Goal: Task Accomplishment & Management: Manage account settings

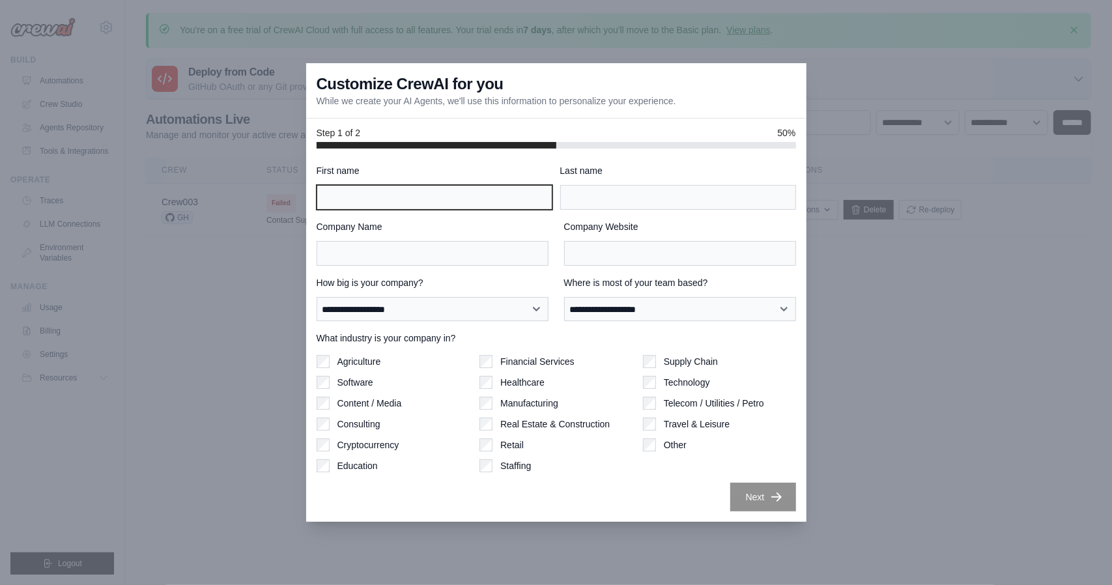
click at [492, 192] on input "First name" at bounding box center [435, 197] width 236 height 25
type input "******"
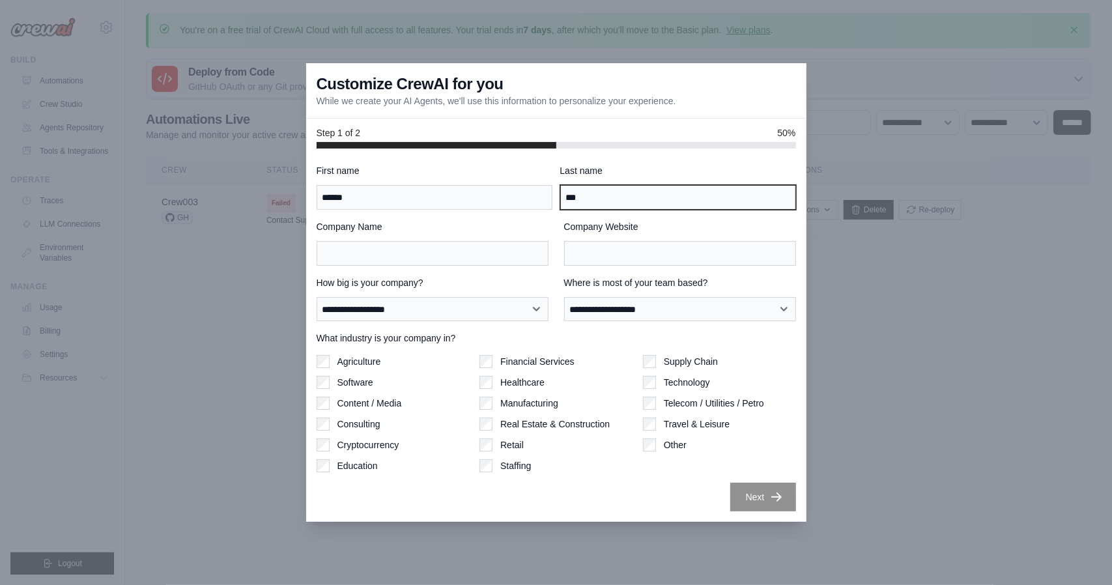
type input "***"
click at [384, 405] on label "Content / Media" at bounding box center [370, 403] width 65 height 13
click at [659, 384] on div "Technology" at bounding box center [719, 382] width 153 height 13
click at [656, 377] on div "Technology" at bounding box center [719, 382] width 153 height 13
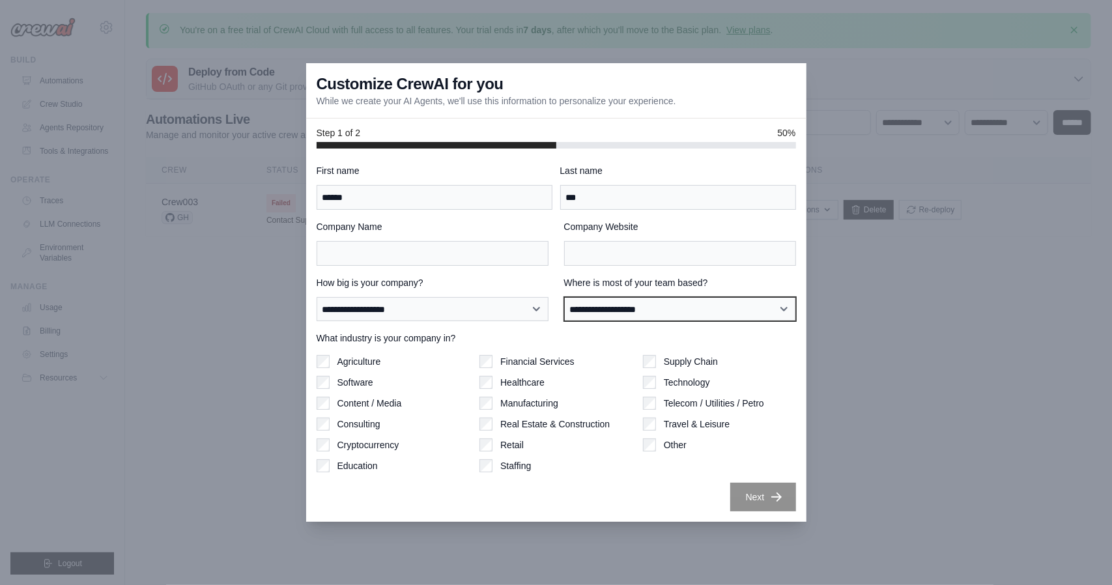
click at [630, 310] on select "**********" at bounding box center [680, 309] width 232 height 24
select select "**********"
click at [564, 297] on select "**********" at bounding box center [680, 309] width 232 height 24
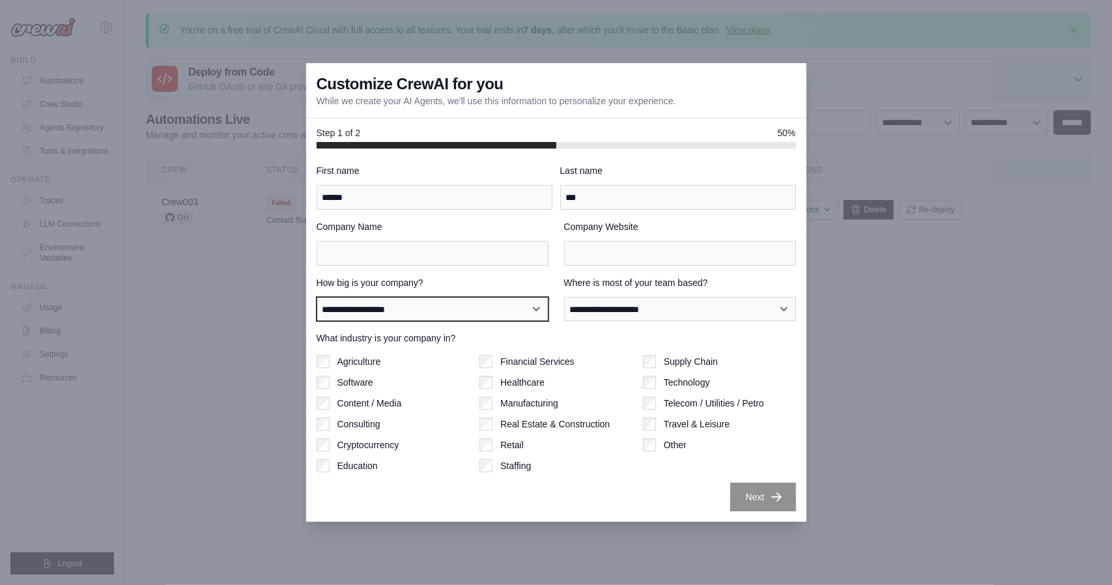
click at [471, 308] on select "**********" at bounding box center [433, 309] width 232 height 24
select select "**********"
click at [317, 297] on select "**********" at bounding box center [433, 309] width 232 height 24
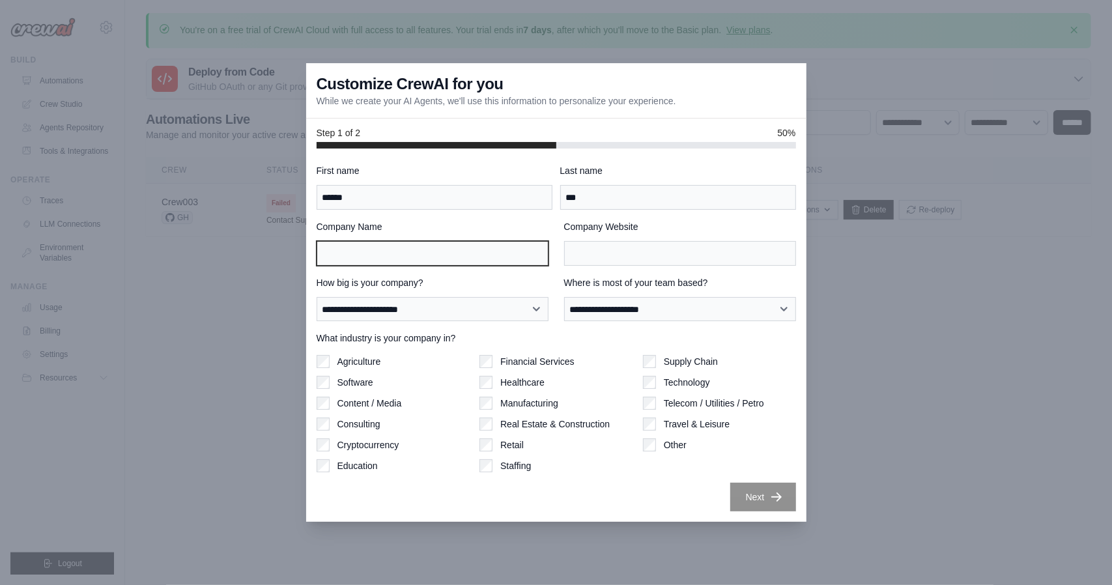
click at [495, 245] on input "Company Name" at bounding box center [433, 253] width 232 height 25
type input "**"
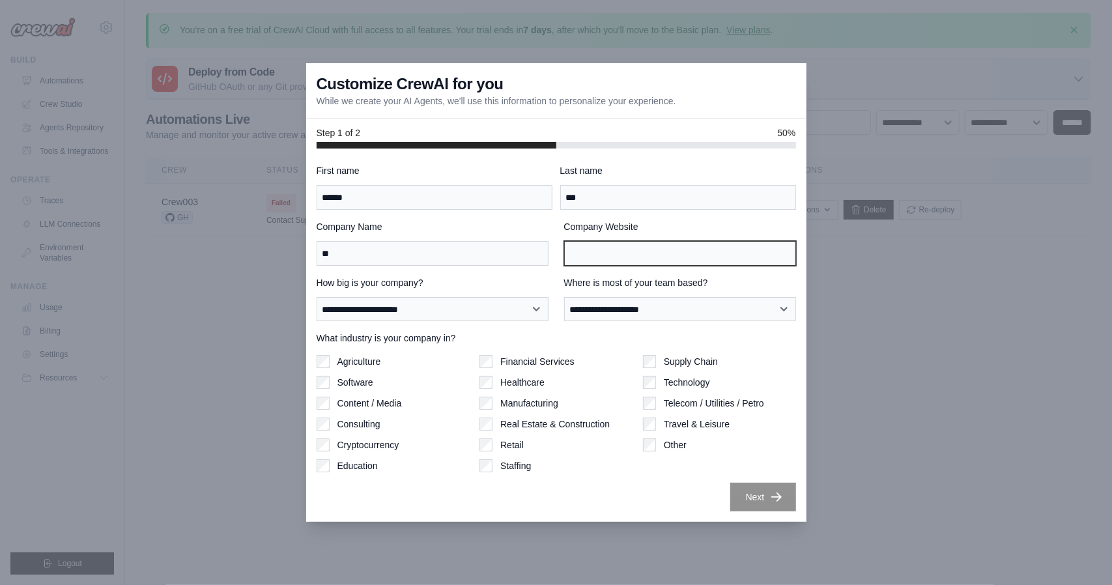
click at [623, 255] on input "Company Website" at bounding box center [680, 253] width 232 height 25
click at [685, 251] on input "Company Website" at bounding box center [680, 253] width 232 height 25
type input "**"
click at [775, 502] on icon "button" at bounding box center [776, 496] width 13 height 13
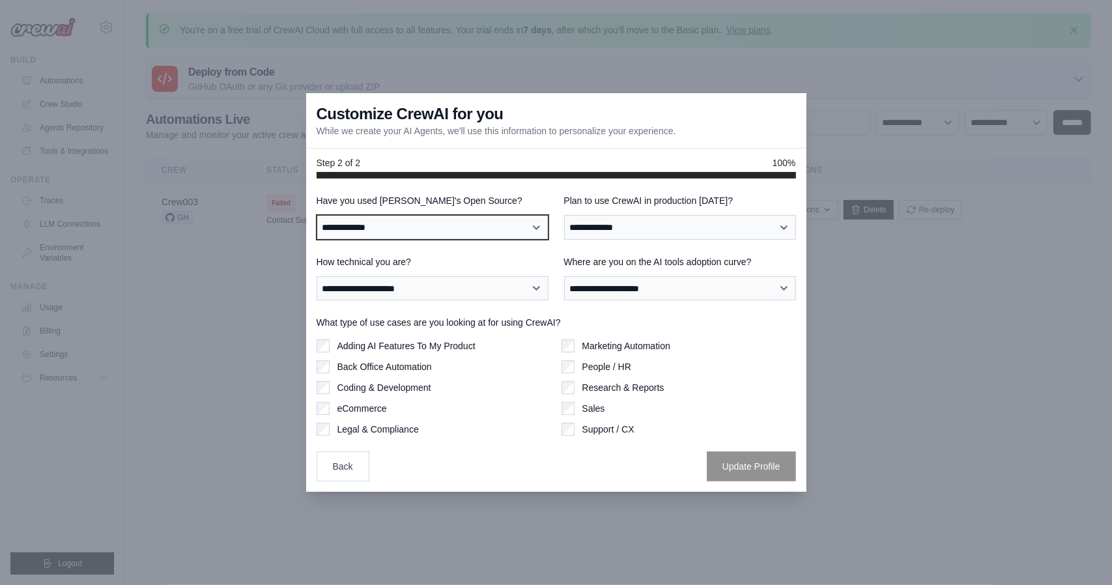
click at [506, 225] on select "**********" at bounding box center [433, 227] width 232 height 24
select select "**"
click at [317, 215] on select "**********" at bounding box center [433, 227] width 232 height 24
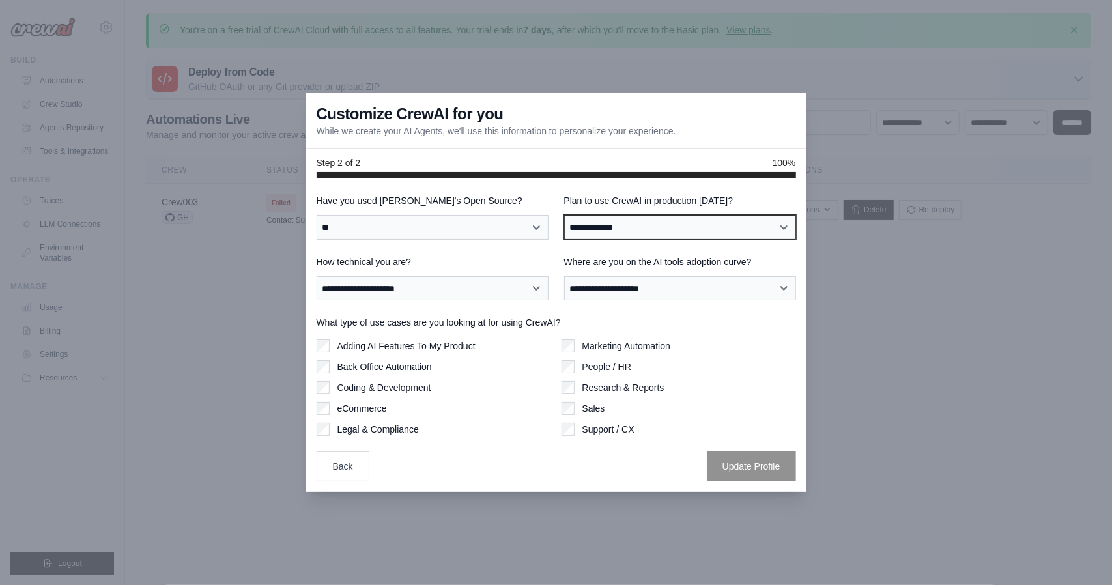
click at [629, 223] on select "**********" at bounding box center [680, 227] width 232 height 24
select select "****"
click at [564, 215] on select "**********" at bounding box center [680, 227] width 232 height 24
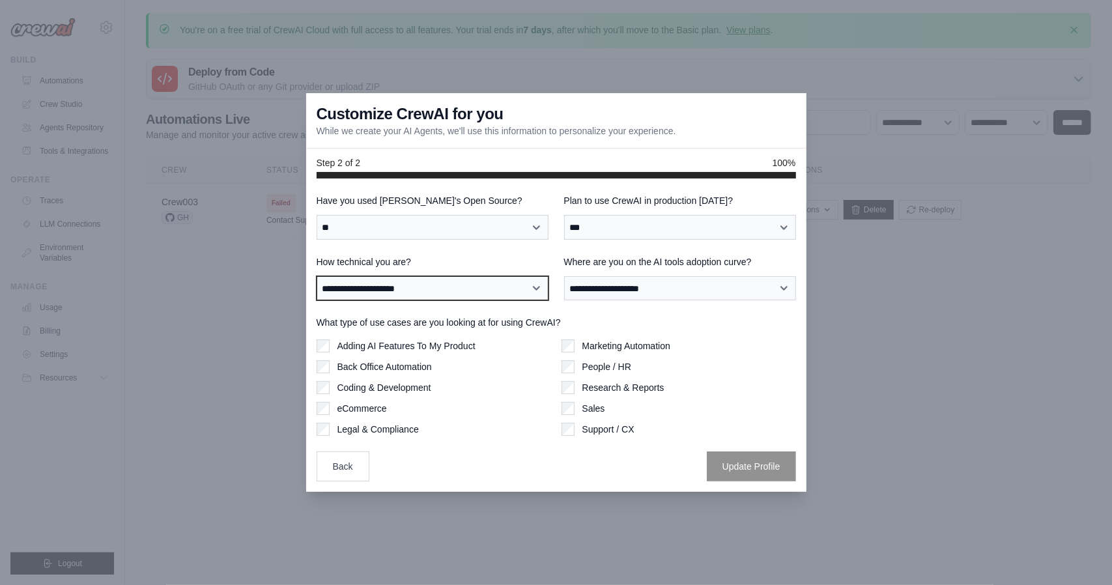
click at [509, 285] on select "**********" at bounding box center [433, 288] width 232 height 24
select select "**********"
click at [317, 276] on select "**********" at bounding box center [433, 288] width 232 height 24
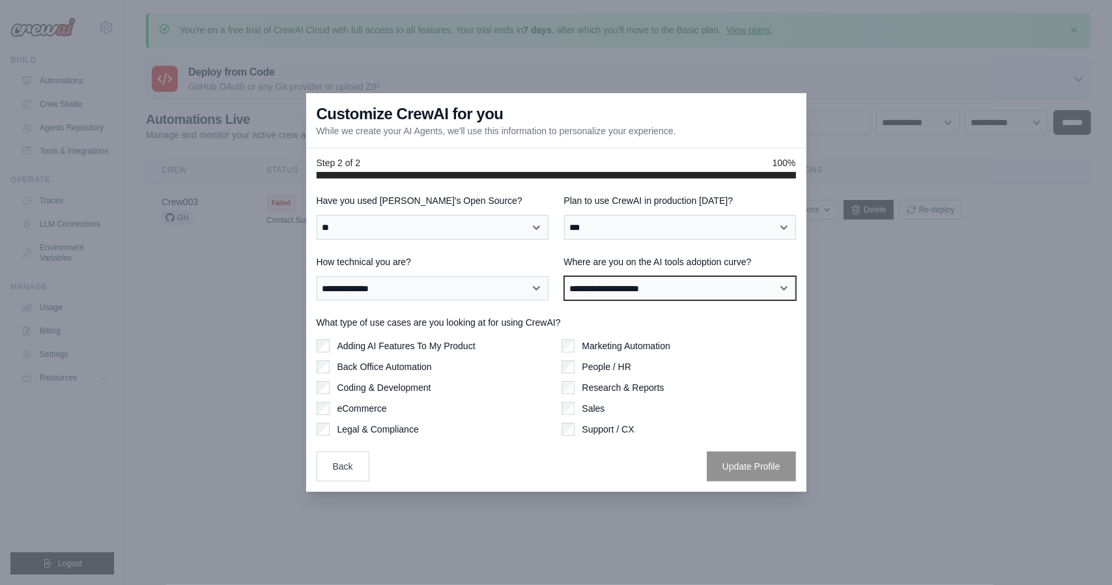
click at [641, 291] on select "**********" at bounding box center [680, 288] width 232 height 24
select select "**********"
click at [564, 276] on select "**********" at bounding box center [680, 288] width 232 height 24
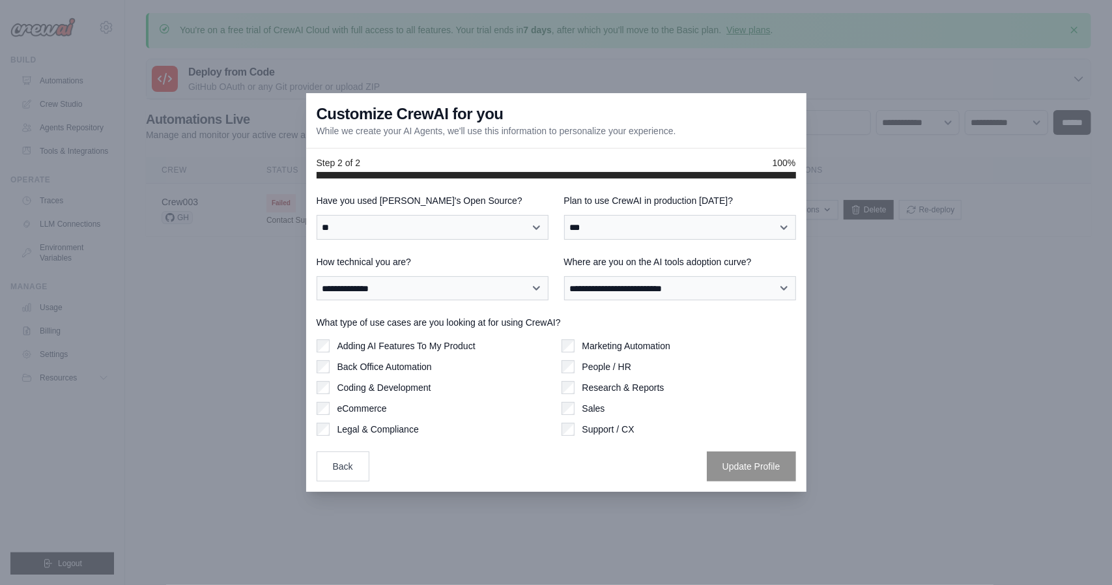
click at [384, 370] on label "Back Office Automation" at bounding box center [385, 366] width 94 height 13
click at [578, 390] on div "Research & Reports" at bounding box center [679, 387] width 235 height 13
click at [399, 350] on label "Adding AI Features To My Product" at bounding box center [407, 345] width 138 height 13
click at [403, 390] on label "Coding & Development" at bounding box center [385, 387] width 94 height 13
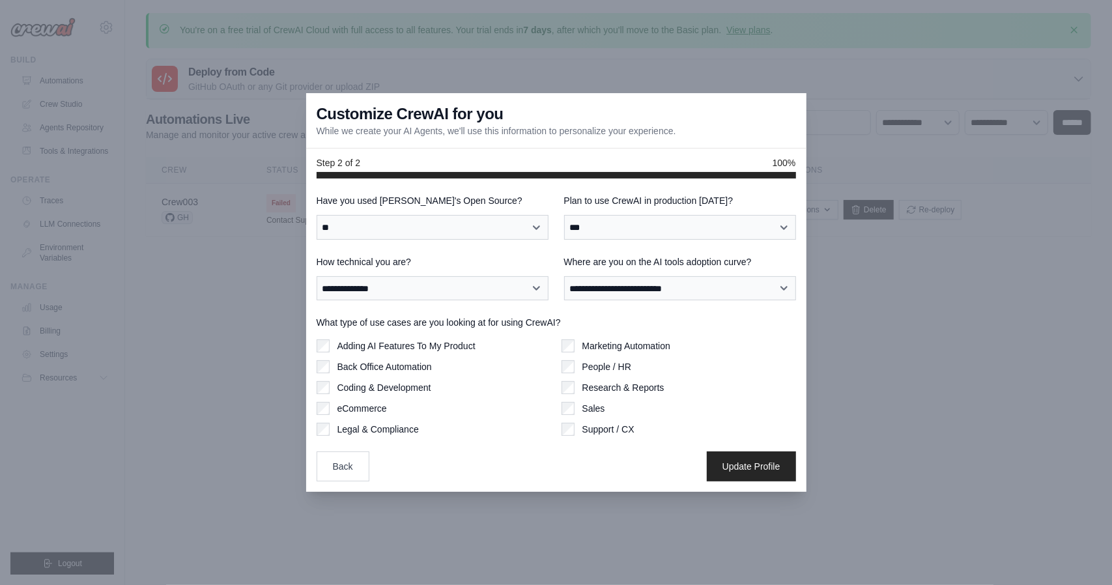
click at [371, 369] on label "Back Office Automation" at bounding box center [385, 366] width 94 height 13
click at [735, 470] on button "Update Profile" at bounding box center [751, 466] width 89 height 30
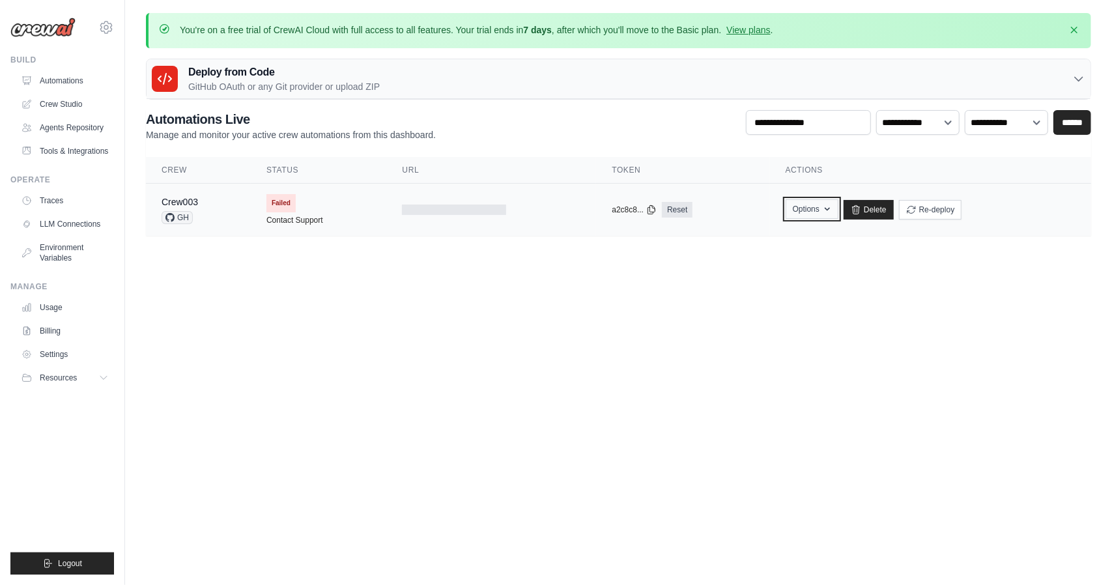
click at [829, 209] on icon "button" at bounding box center [827, 209] width 10 height 10
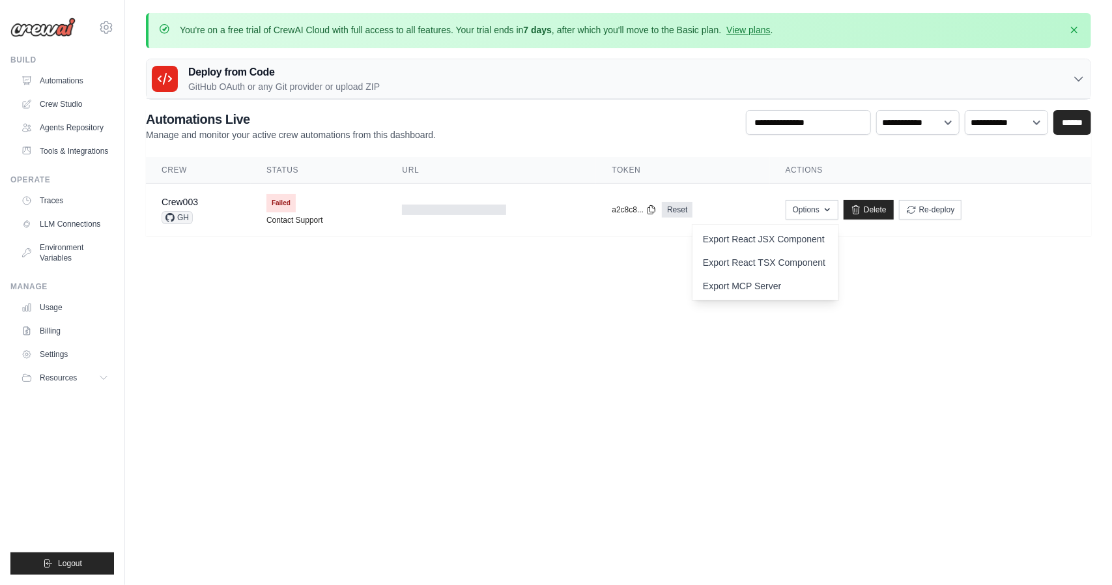
click at [764, 367] on body "lwjen17@gmail.com Settings Build Automations" at bounding box center [556, 292] width 1112 height 585
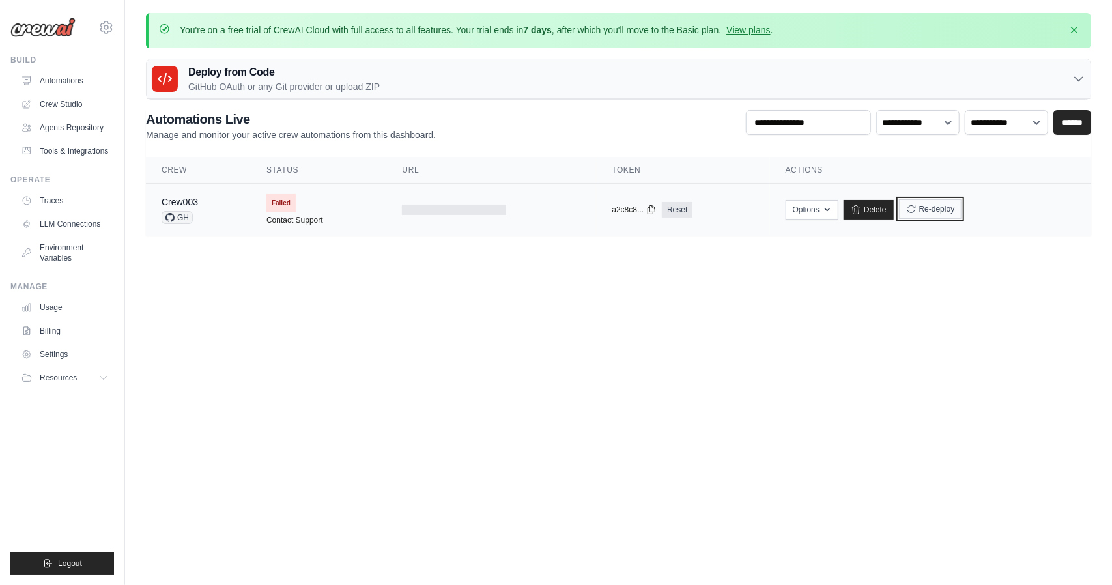
click at [932, 209] on button "Re-deploy" at bounding box center [930, 209] width 63 height 20
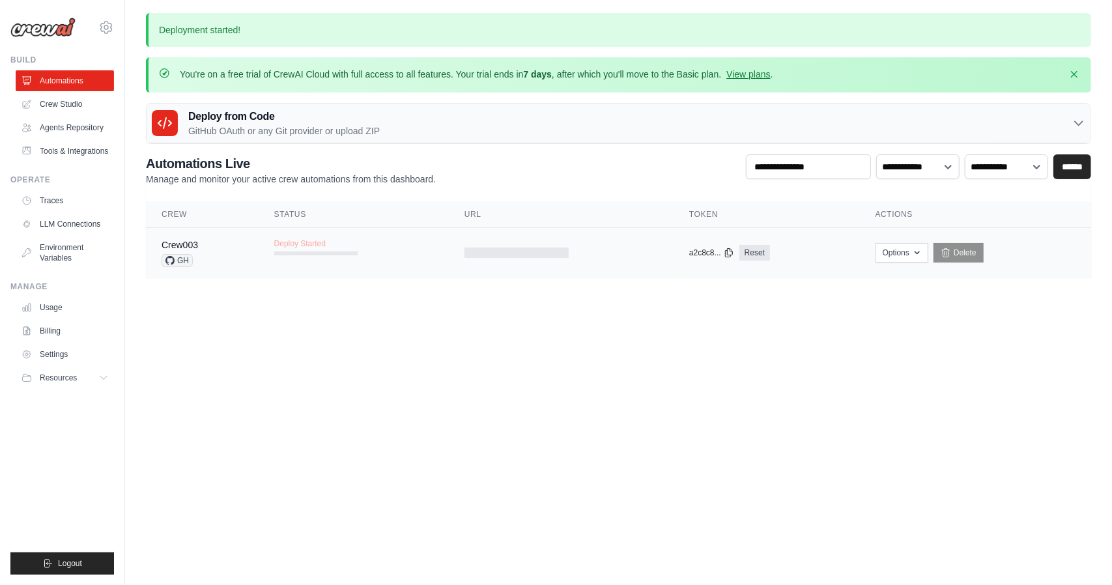
click at [180, 261] on span "GH" at bounding box center [177, 260] width 31 height 13
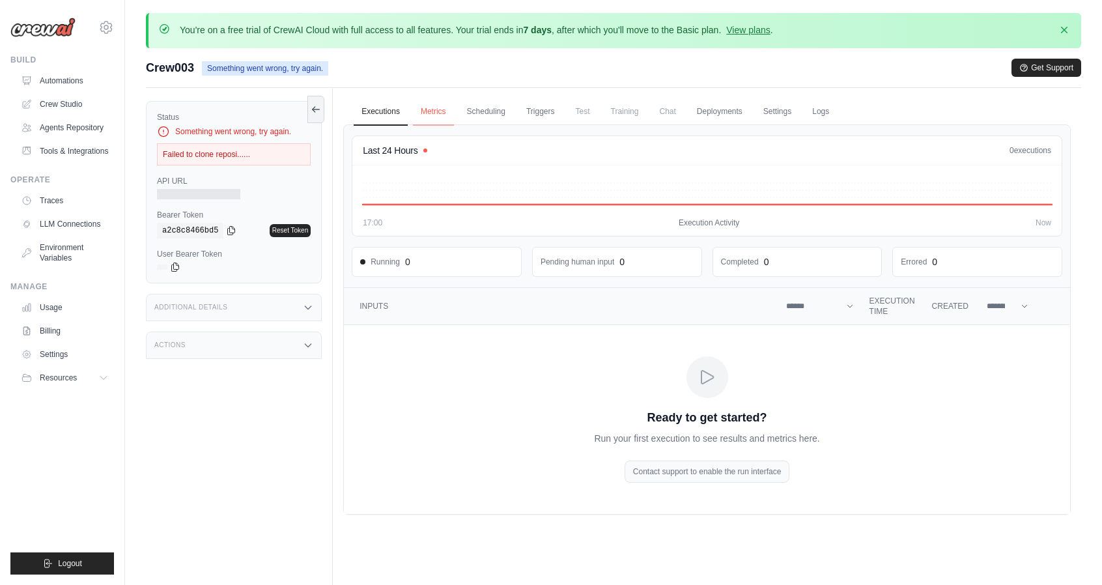
click at [449, 114] on link "Metrics" at bounding box center [433, 111] width 41 height 27
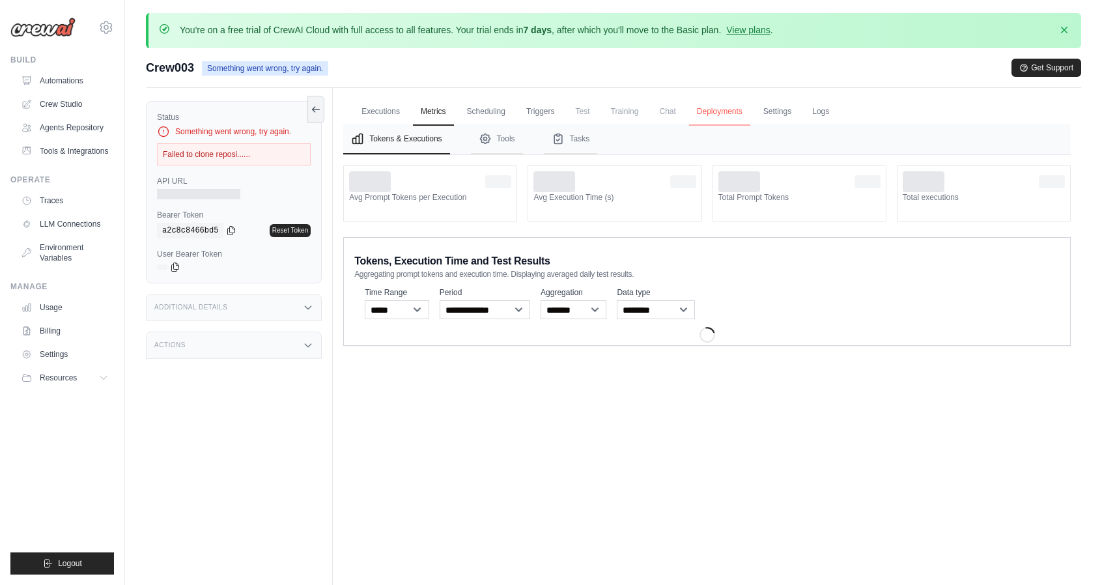
click at [731, 115] on link "Deployments" at bounding box center [719, 111] width 61 height 27
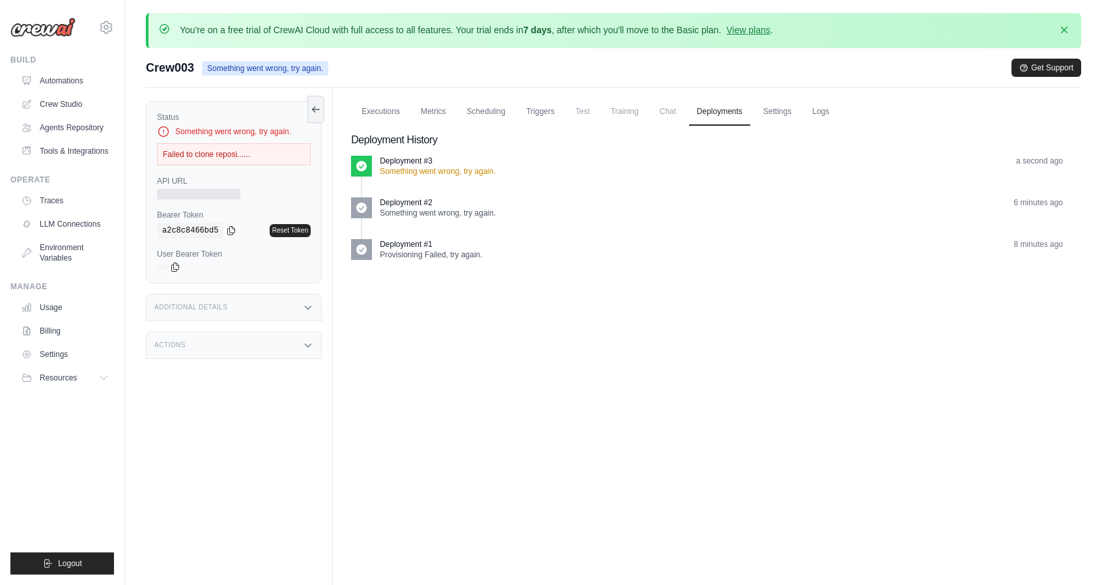
click at [483, 170] on p "Something went wrong, try again." at bounding box center [438, 171] width 116 height 10
click at [382, 165] on p "Deployment #3" at bounding box center [406, 161] width 53 height 10
drag, startPoint x: 457, startPoint y: 166, endPoint x: 482, endPoint y: 165, distance: 24.8
click at [458, 166] on p "Something went wrong, try again." at bounding box center [438, 171] width 116 height 10
click at [489, 172] on p "Something went wrong, try again." at bounding box center [438, 171] width 116 height 10
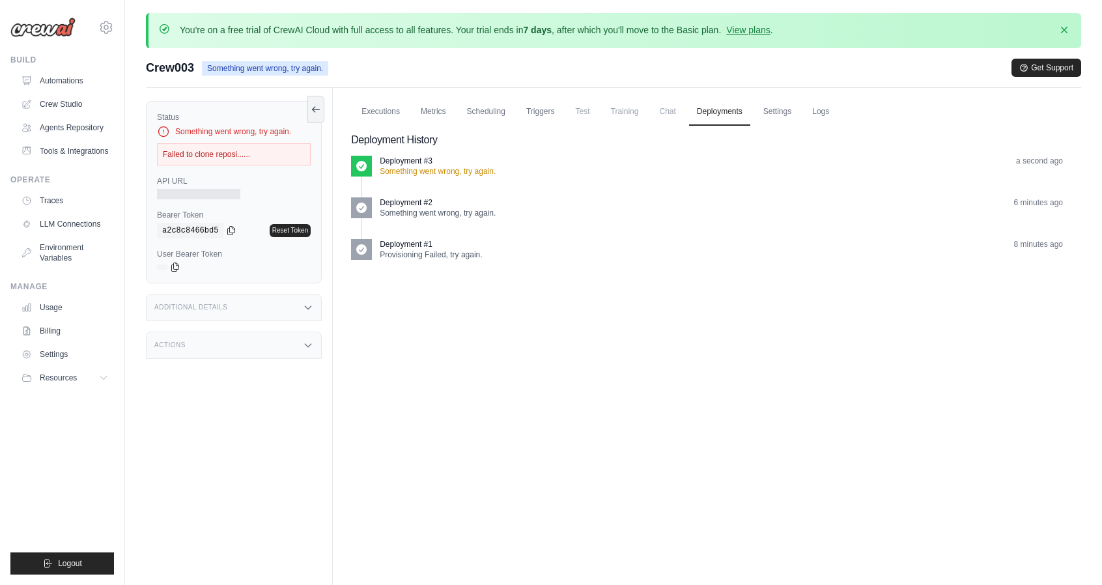
click at [358, 164] on icon at bounding box center [361, 166] width 10 height 10
click at [429, 201] on p "Deployment #2" at bounding box center [406, 202] width 53 height 10
drag, startPoint x: 443, startPoint y: 216, endPoint x: 482, endPoint y: 212, distance: 39.4
click at [443, 216] on p "Something went wrong, try again." at bounding box center [438, 213] width 116 height 10
click at [483, 212] on p "Something went wrong, try again." at bounding box center [438, 213] width 116 height 10
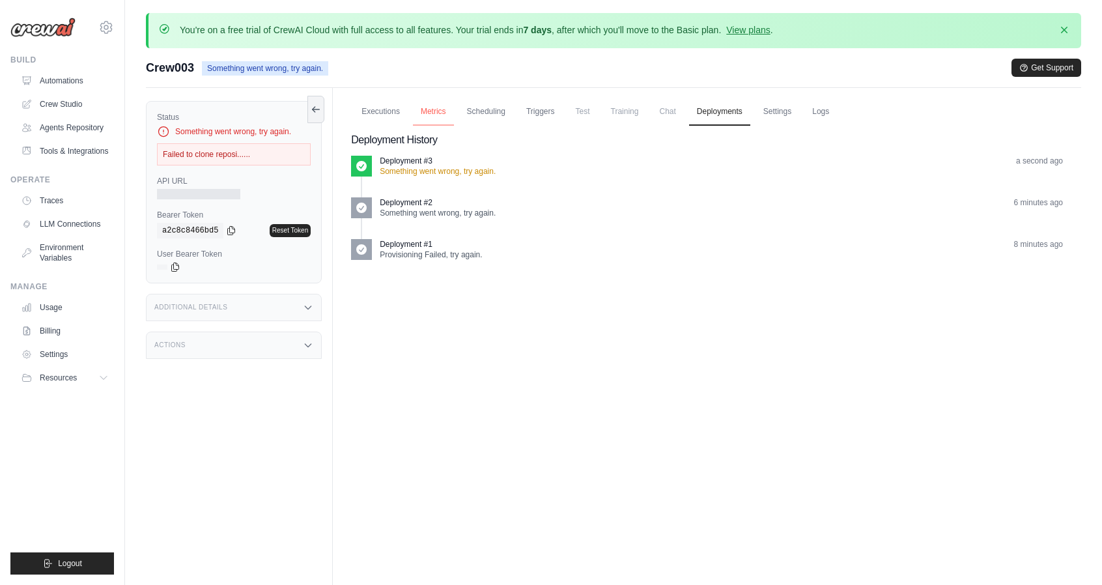
click at [429, 108] on link "Metrics" at bounding box center [433, 111] width 41 height 27
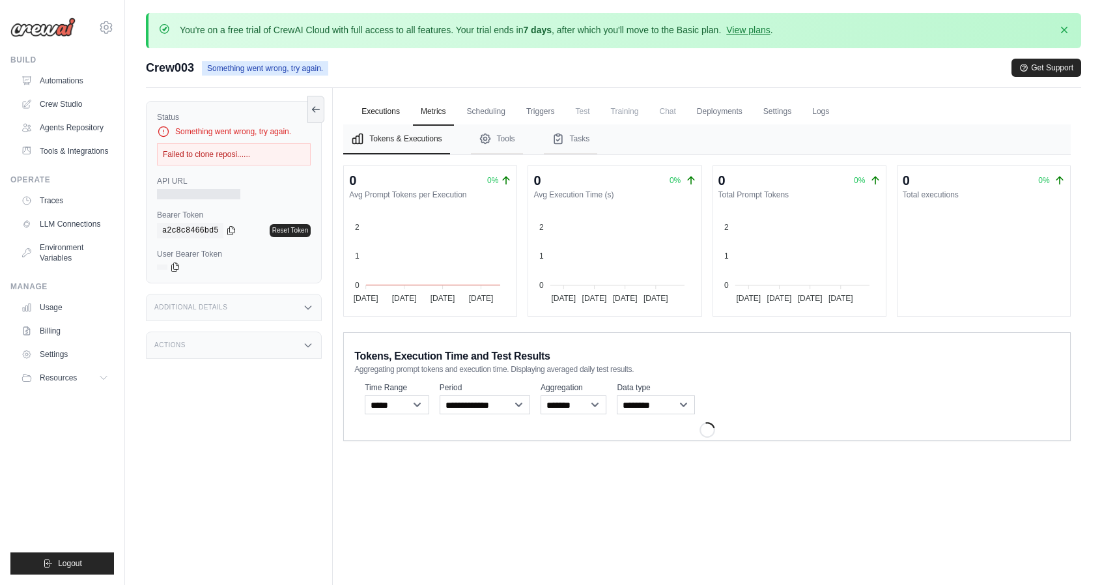
click at [383, 111] on link "Executions" at bounding box center [381, 111] width 54 height 27
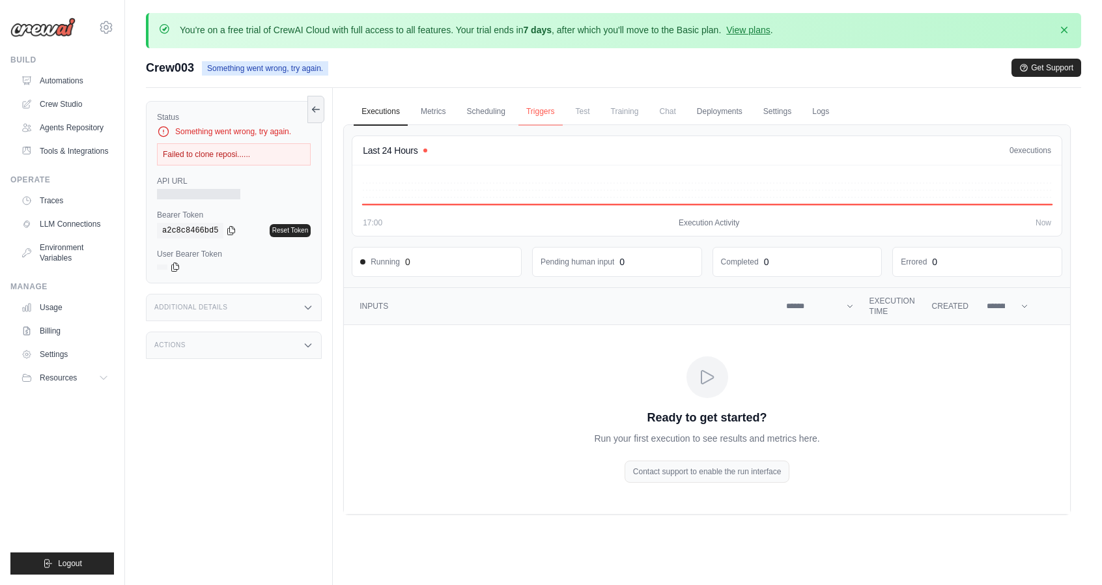
click at [533, 111] on link "Triggers" at bounding box center [541, 111] width 44 height 27
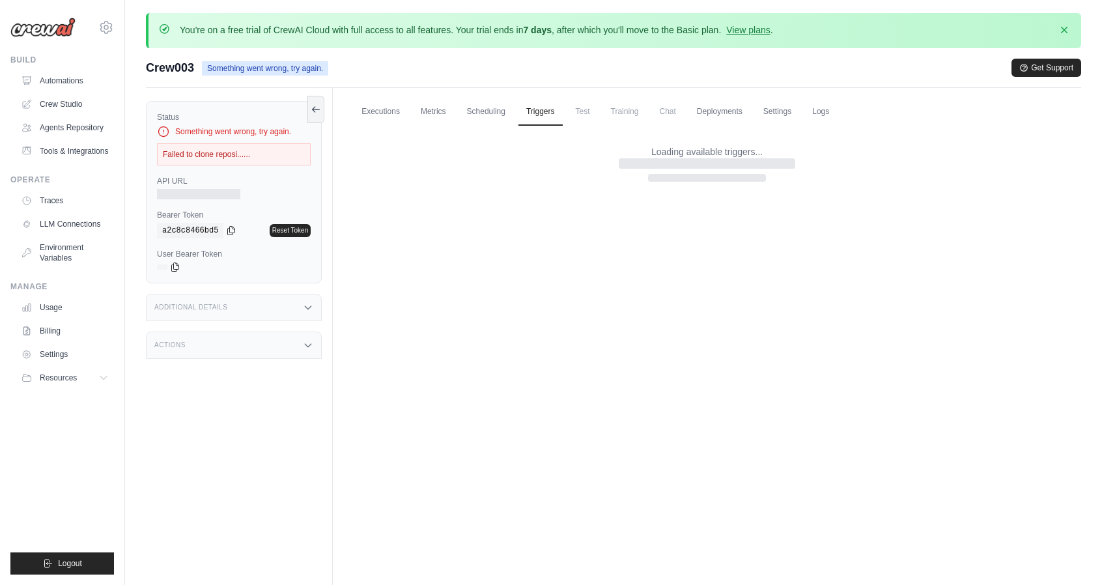
click at [597, 110] on span "Test" at bounding box center [583, 111] width 30 height 26
click at [620, 108] on span "Training" at bounding box center [625, 111] width 44 height 26
click at [713, 111] on link "Deployments" at bounding box center [719, 111] width 61 height 27
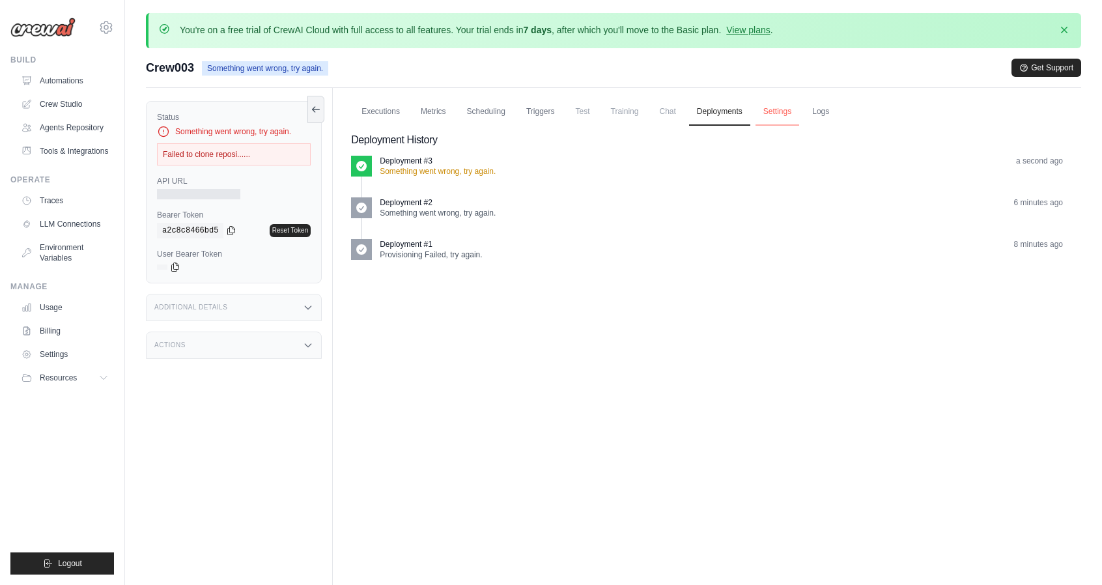
click at [787, 111] on link "Settings" at bounding box center [778, 111] width 44 height 27
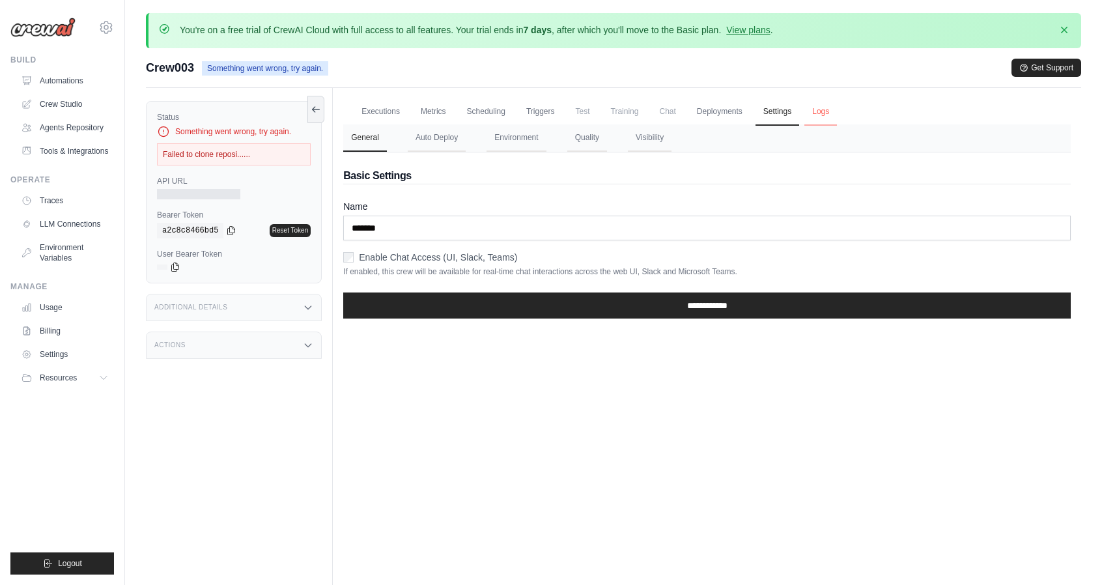
click at [828, 115] on link "Logs" at bounding box center [821, 111] width 33 height 27
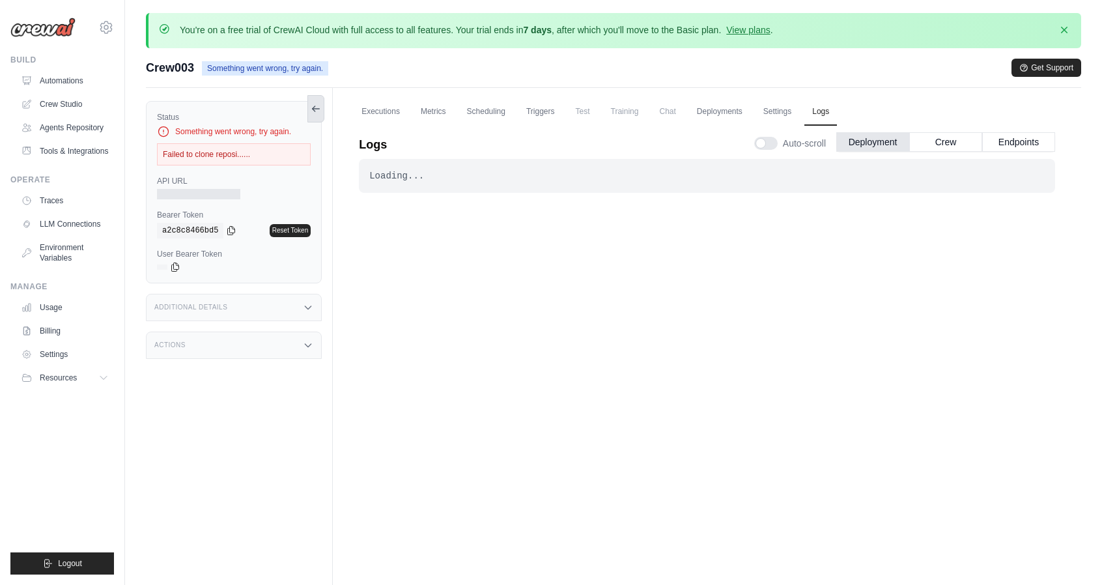
click at [317, 104] on icon at bounding box center [316, 109] width 10 height 10
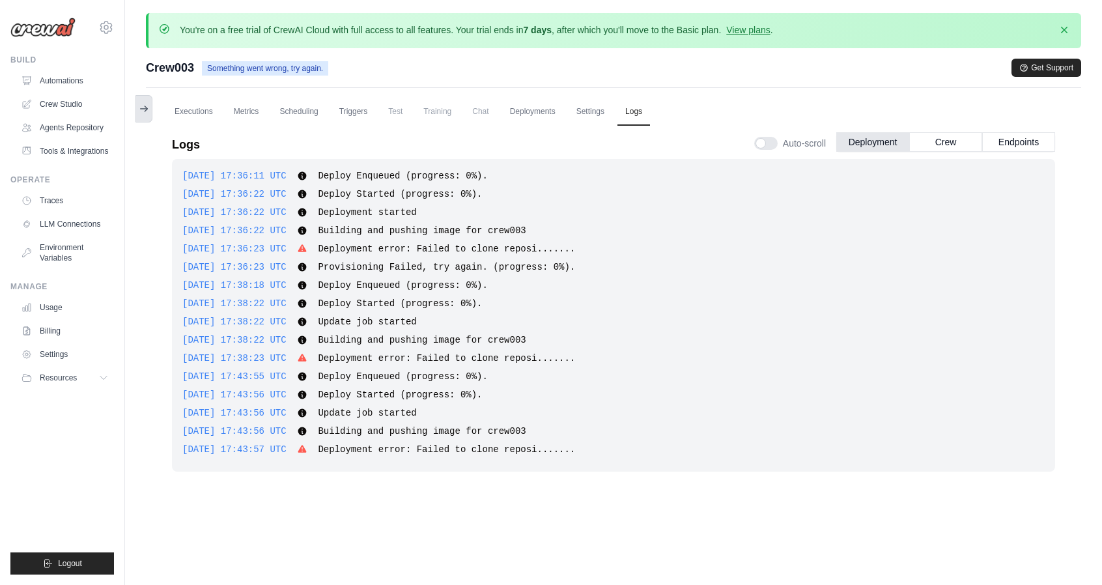
click at [141, 109] on icon at bounding box center [144, 109] width 10 height 10
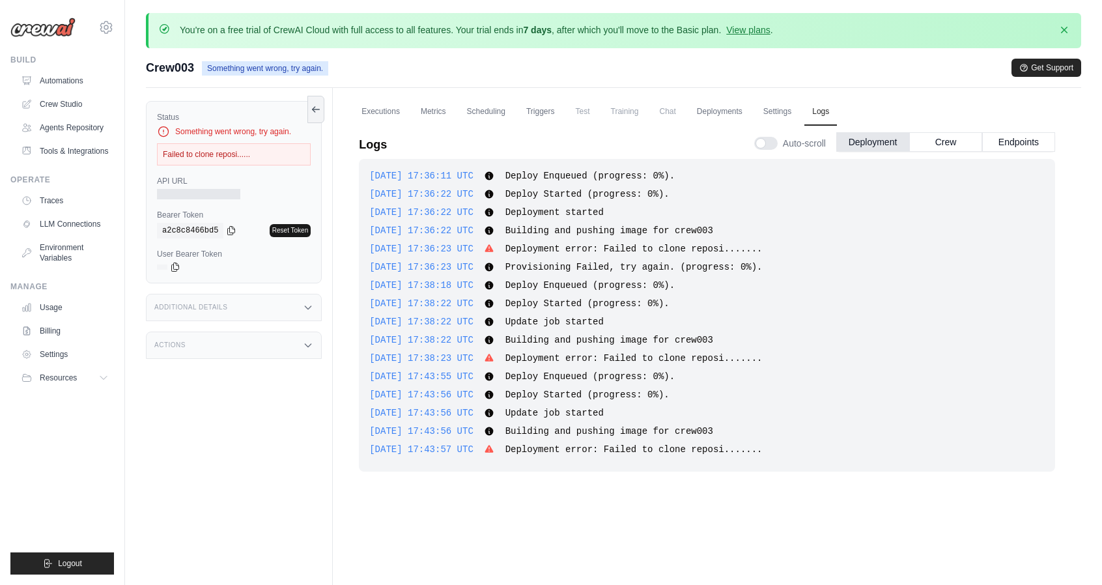
click at [297, 227] on link "Reset Token" at bounding box center [290, 230] width 41 height 13
click at [713, 111] on link "Deployments" at bounding box center [719, 111] width 61 height 27
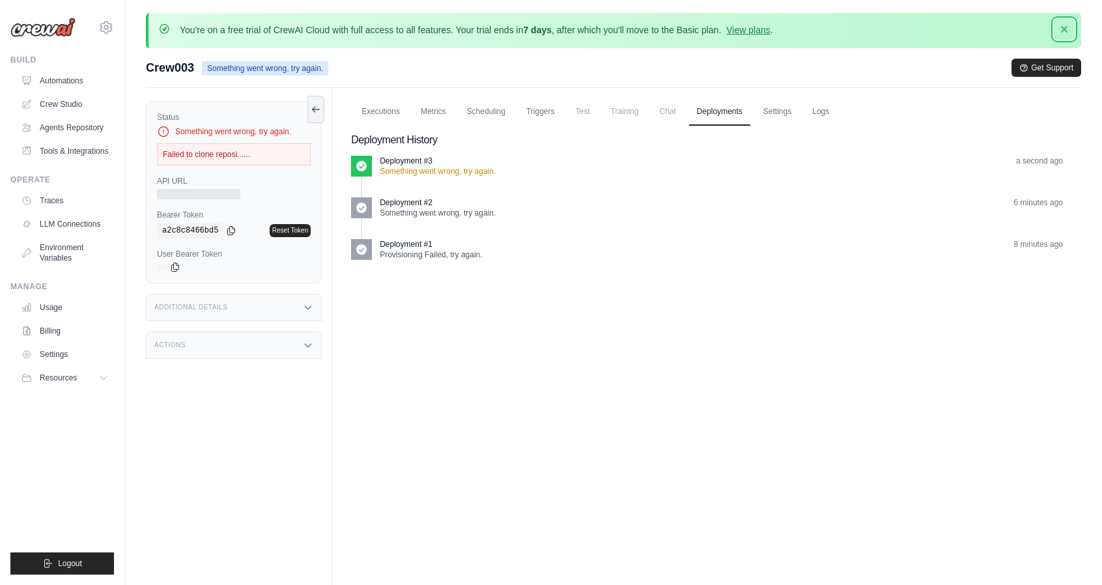
click at [1064, 26] on icon "button" at bounding box center [1064, 29] width 13 height 13
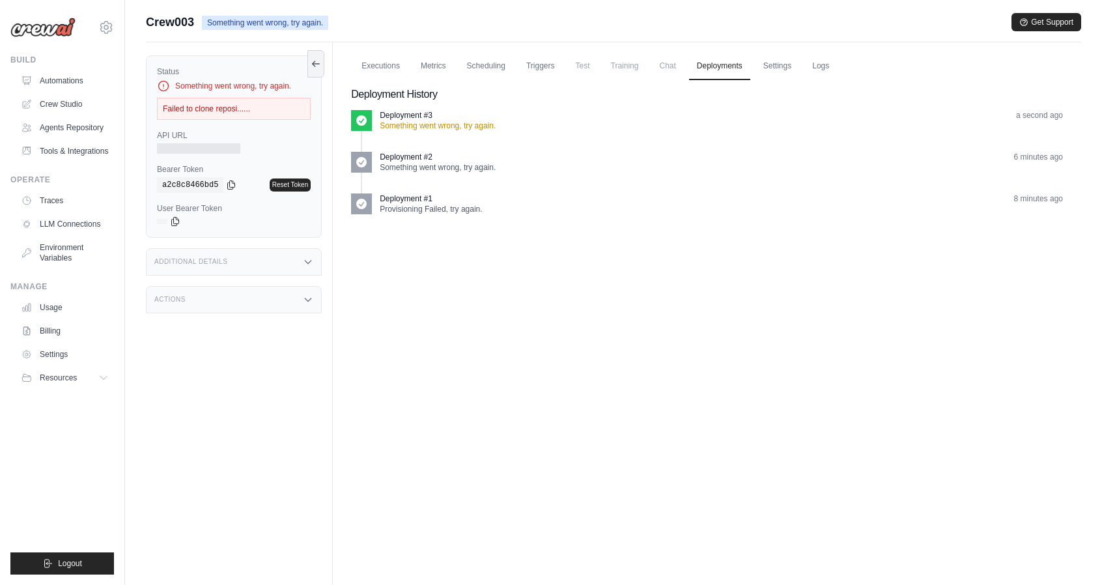
click at [164, 23] on span "Crew003" at bounding box center [170, 22] width 48 height 18
click at [70, 111] on link "Crew Studio" at bounding box center [66, 104] width 98 height 21
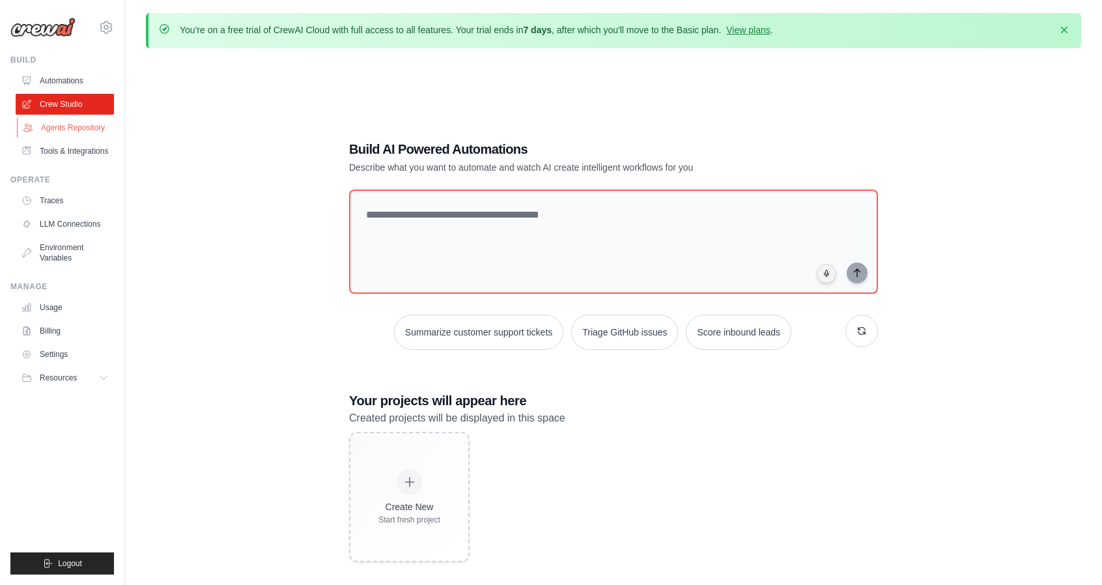
click at [100, 134] on link "Agents Repository" at bounding box center [66, 127] width 98 height 21
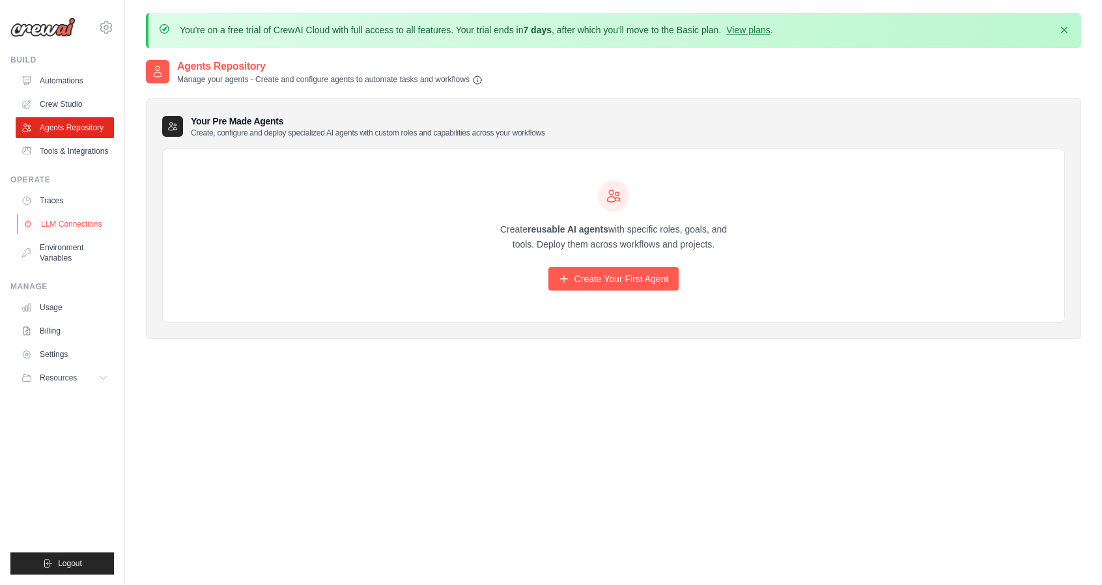
click at [85, 229] on link "LLM Connections" at bounding box center [66, 224] width 98 height 21
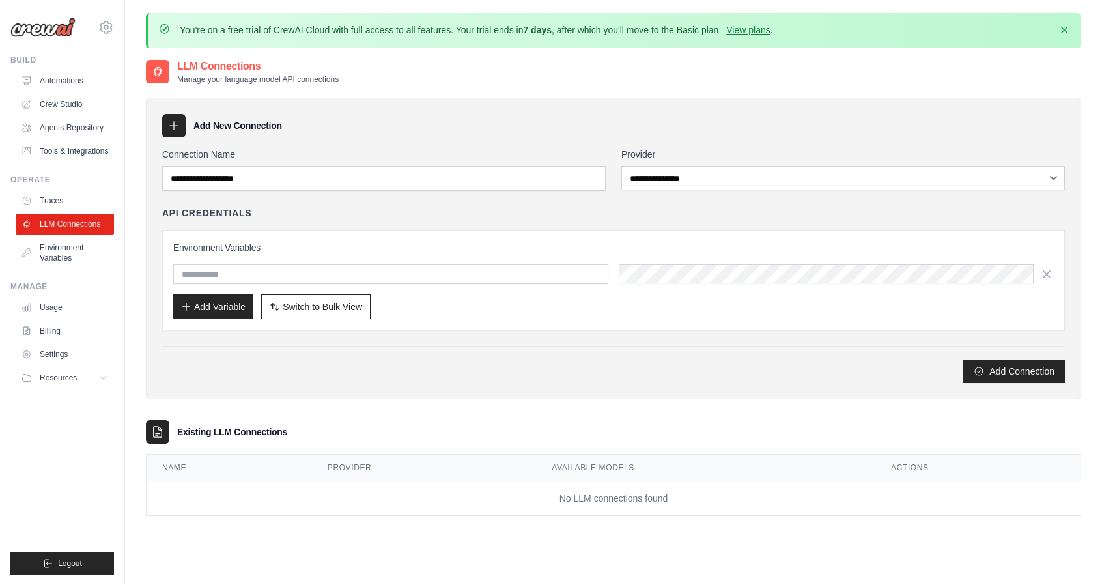
click at [31, 56] on div "Build" at bounding box center [62, 60] width 104 height 10
click at [44, 79] on link "Automations" at bounding box center [66, 80] width 98 height 21
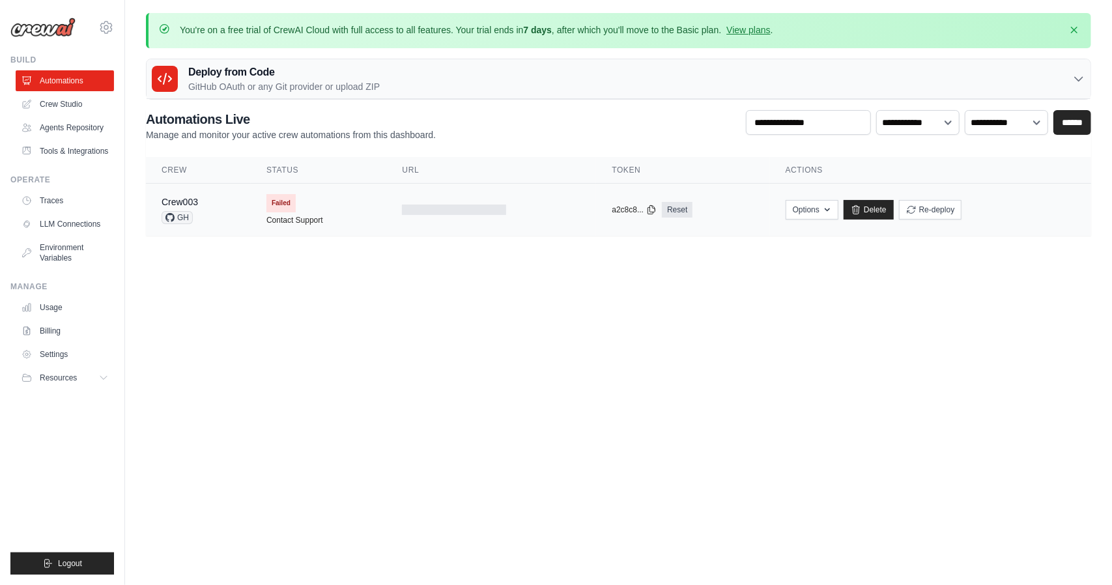
click at [179, 217] on span "GH" at bounding box center [177, 217] width 31 height 13
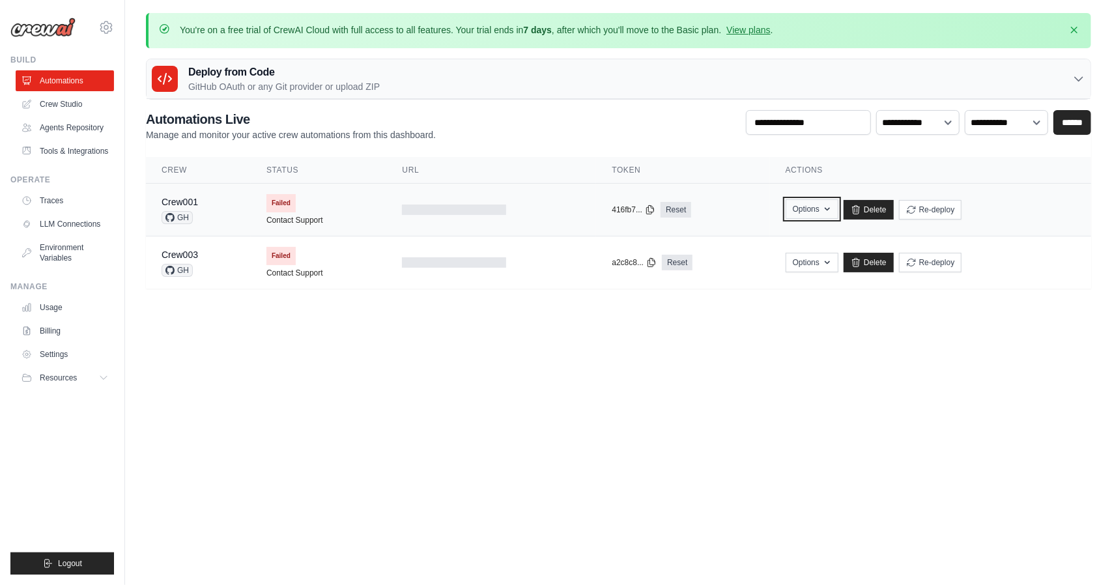
click at [814, 210] on button "Options" at bounding box center [812, 209] width 53 height 20
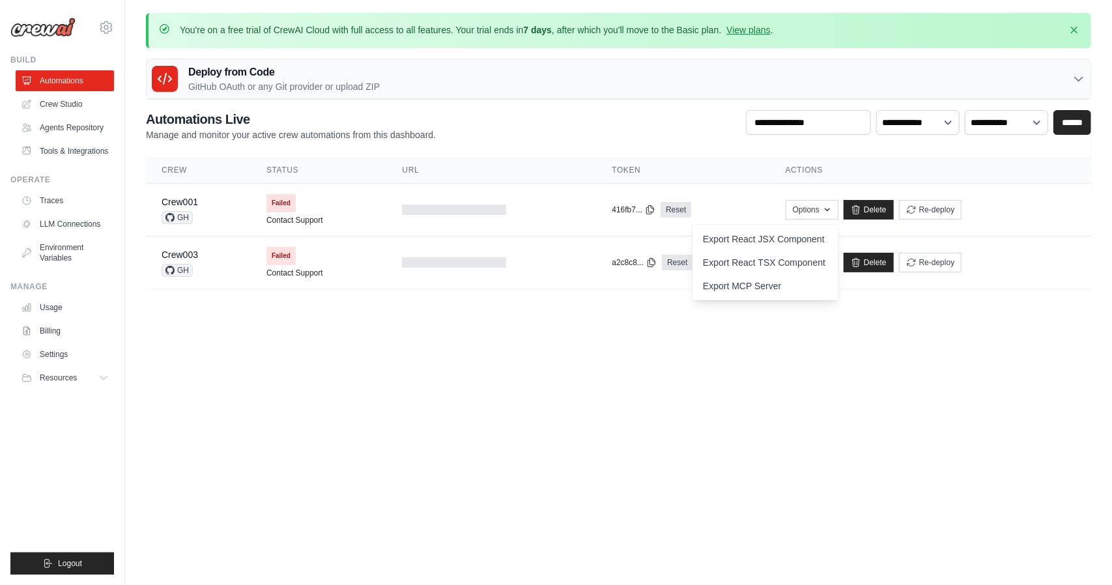
click at [721, 173] on th "Token" at bounding box center [682, 170] width 173 height 27
click at [439, 210] on div at bounding box center [454, 210] width 104 height 10
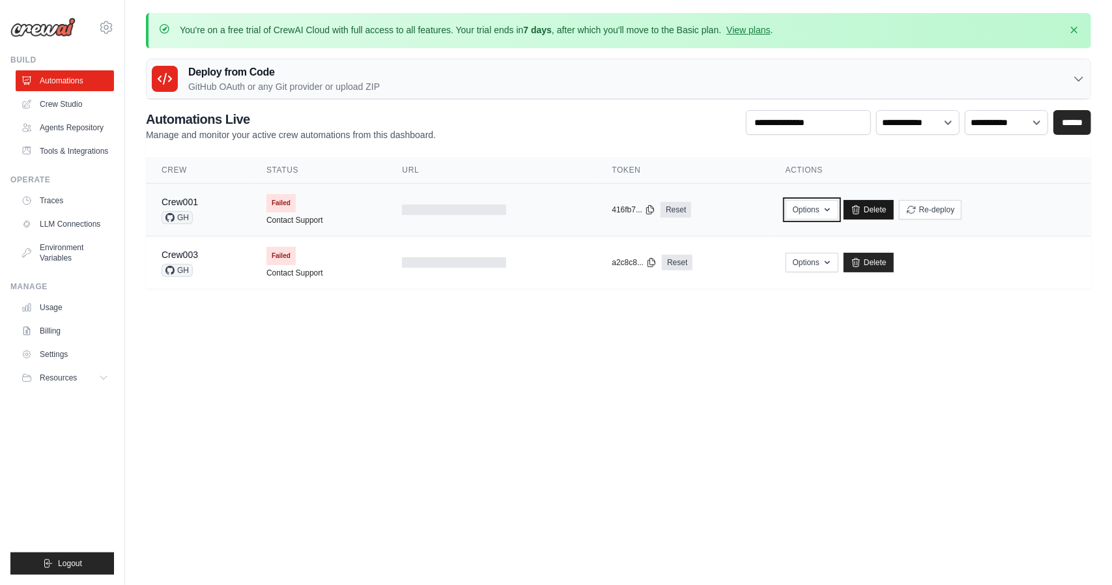
click at [891, 210] on div "Options Export React JSX Component Export React TSX Component Export MCP Server…" at bounding box center [931, 210] width 290 height 20
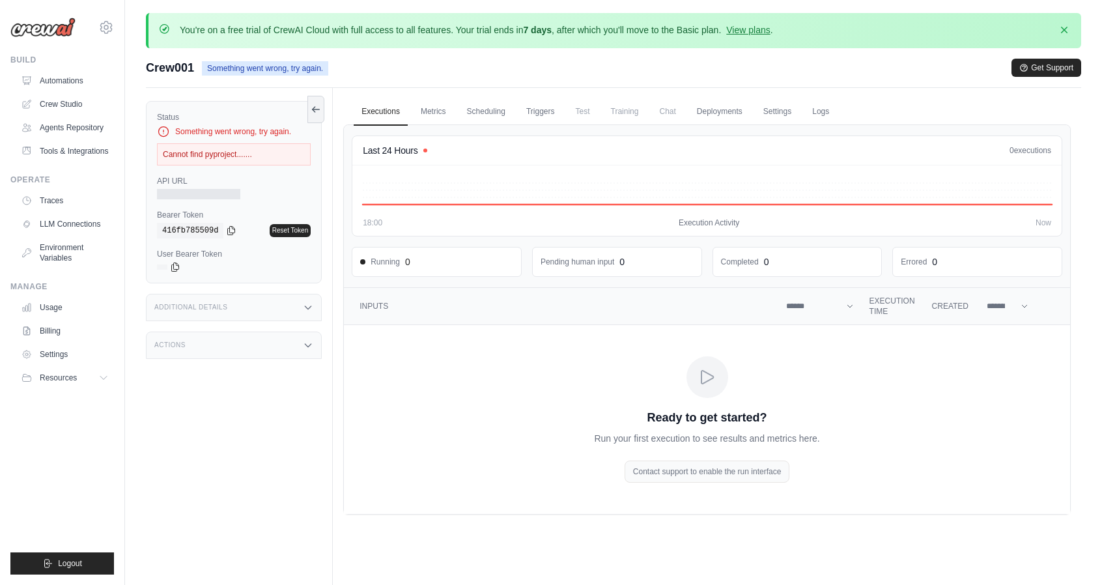
click at [237, 153] on div "Cannot find pyproject......." at bounding box center [234, 154] width 154 height 22
click at [235, 154] on div "Cannot find pyproject......." at bounding box center [234, 154] width 154 height 22
drag, startPoint x: 259, startPoint y: 158, endPoint x: 243, endPoint y: 156, distance: 16.3
click at [243, 156] on div "Cannot find pyproject......." at bounding box center [234, 154] width 154 height 22
click at [245, 158] on div "Cannot find pyproject......." at bounding box center [234, 154] width 154 height 22
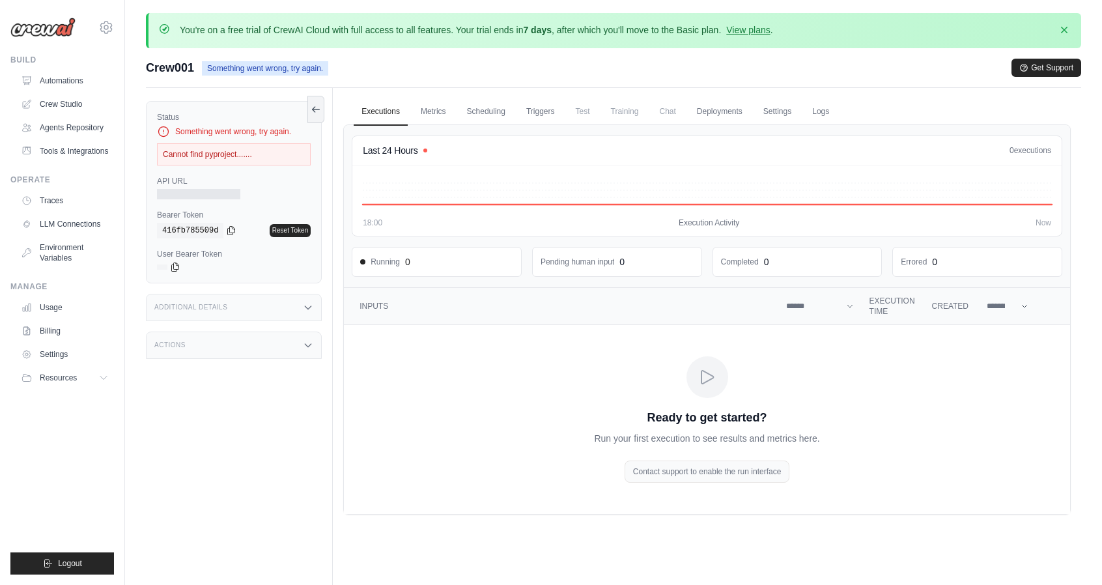
click at [209, 196] on div at bounding box center [198, 194] width 83 height 10
click at [311, 110] on icon at bounding box center [316, 109] width 10 height 10
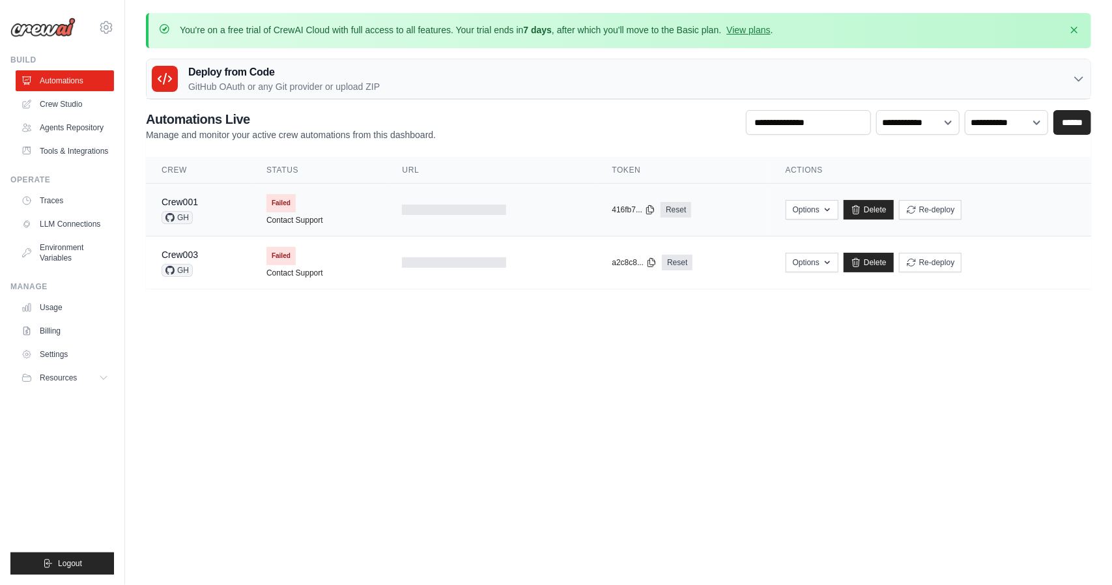
click at [281, 197] on span "Failed" at bounding box center [280, 203] width 29 height 18
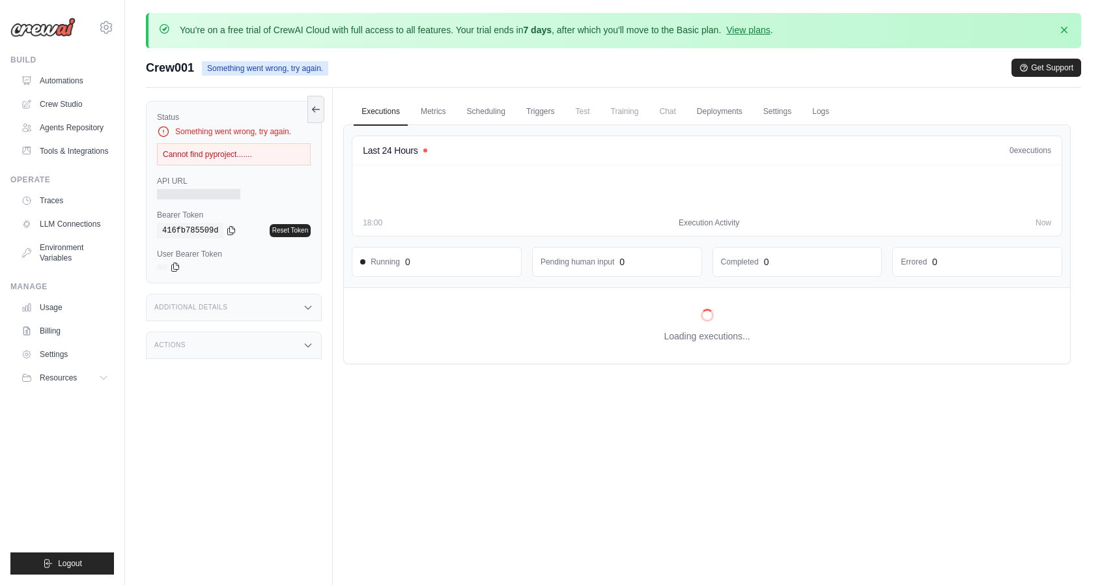
click at [159, 130] on icon at bounding box center [163, 131] width 13 height 13
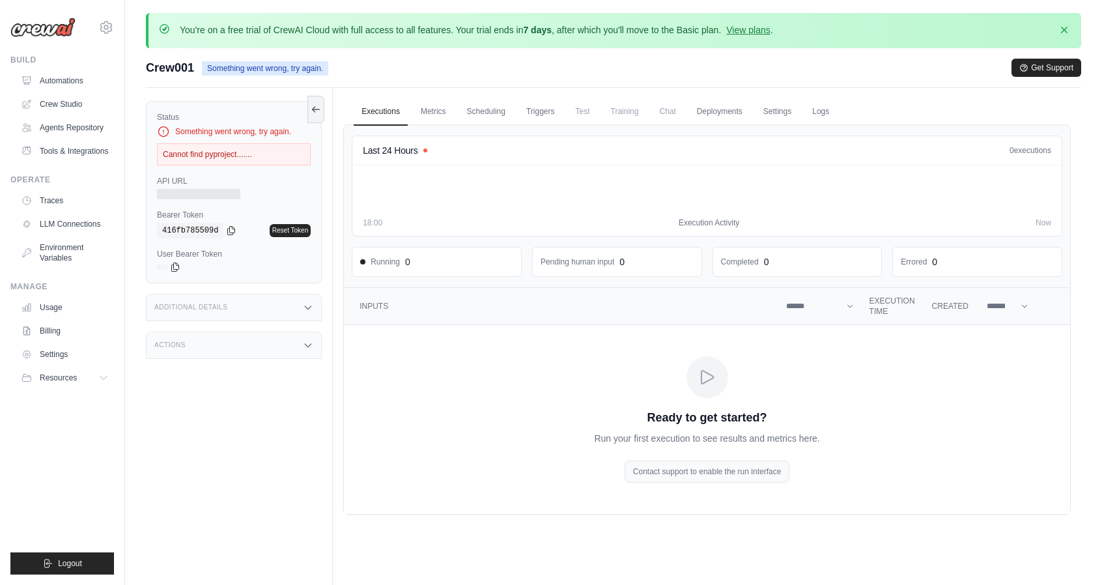
click at [163, 130] on icon at bounding box center [163, 131] width 13 height 13
click at [432, 117] on link "Metrics" at bounding box center [433, 111] width 41 height 27
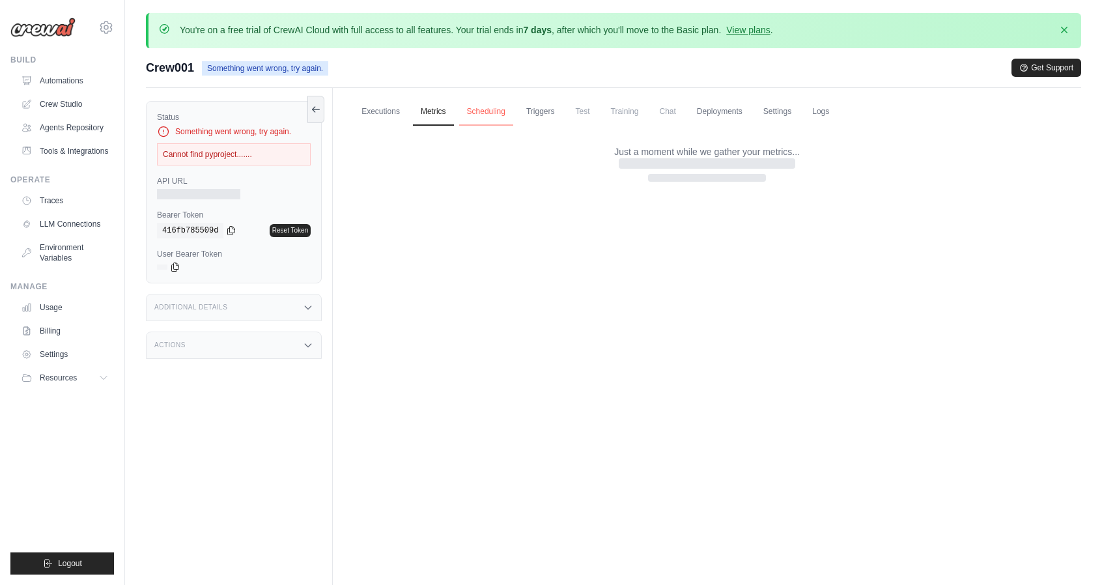
click at [493, 113] on link "Scheduling" at bounding box center [486, 111] width 54 height 27
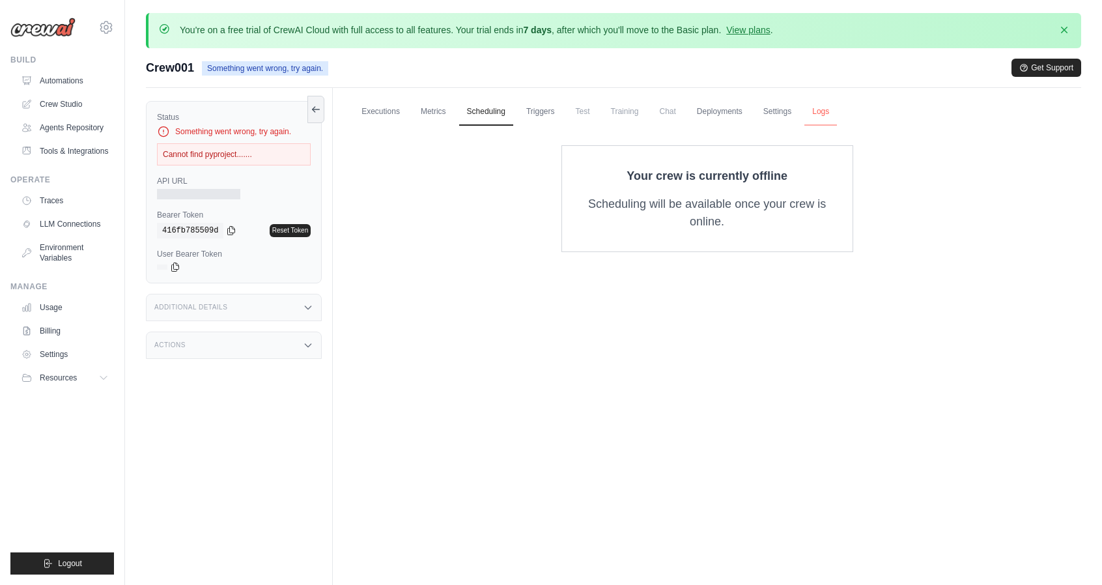
click at [822, 115] on link "Logs" at bounding box center [821, 111] width 33 height 27
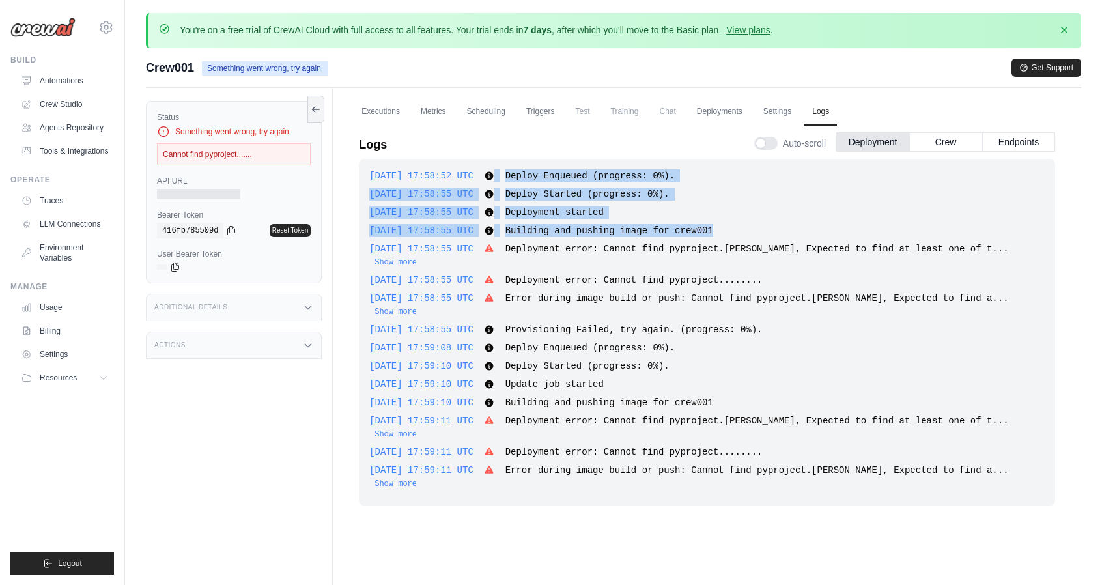
drag, startPoint x: 712, startPoint y: 229, endPoint x: 502, endPoint y: 174, distance: 217.5
click at [502, 174] on div "2025-10-14 17:58:52 UTC Deploy Enqueued (progress: 0%). Show more Show less 202…" at bounding box center [707, 332] width 697 height 347
click at [642, 189] on span "Deploy Started (progress: 0%)." at bounding box center [588, 194] width 164 height 10
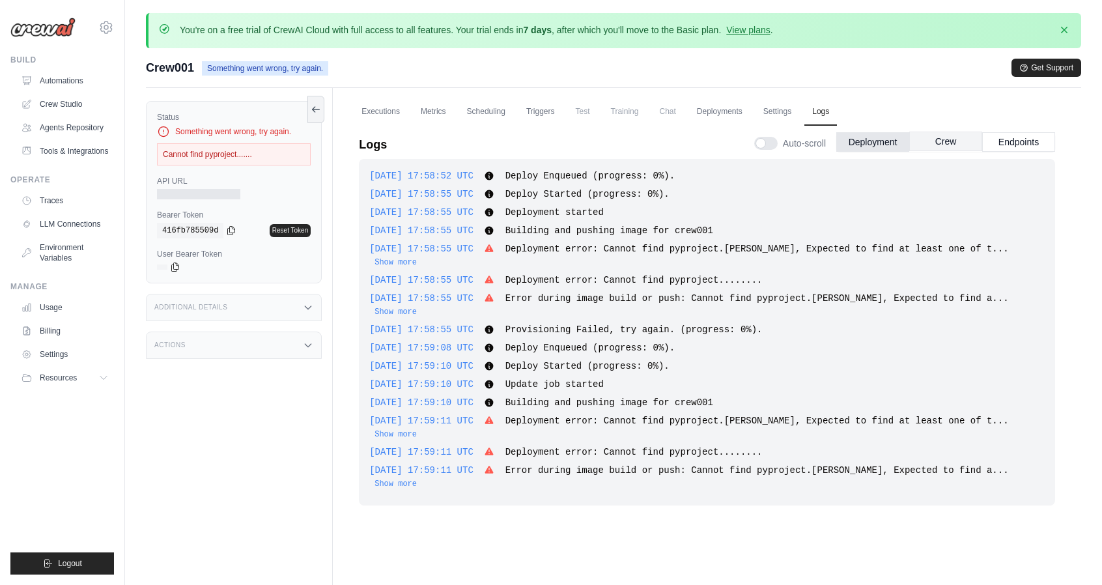
click at [946, 141] on button "Crew" at bounding box center [946, 142] width 73 height 20
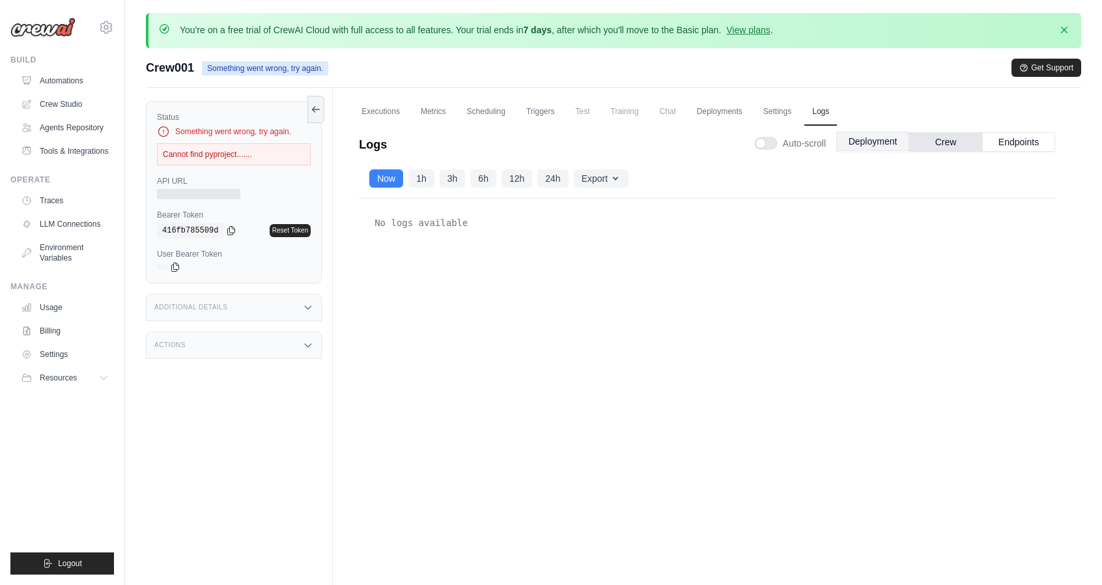
click at [872, 144] on button "Deployment" at bounding box center [873, 142] width 73 height 20
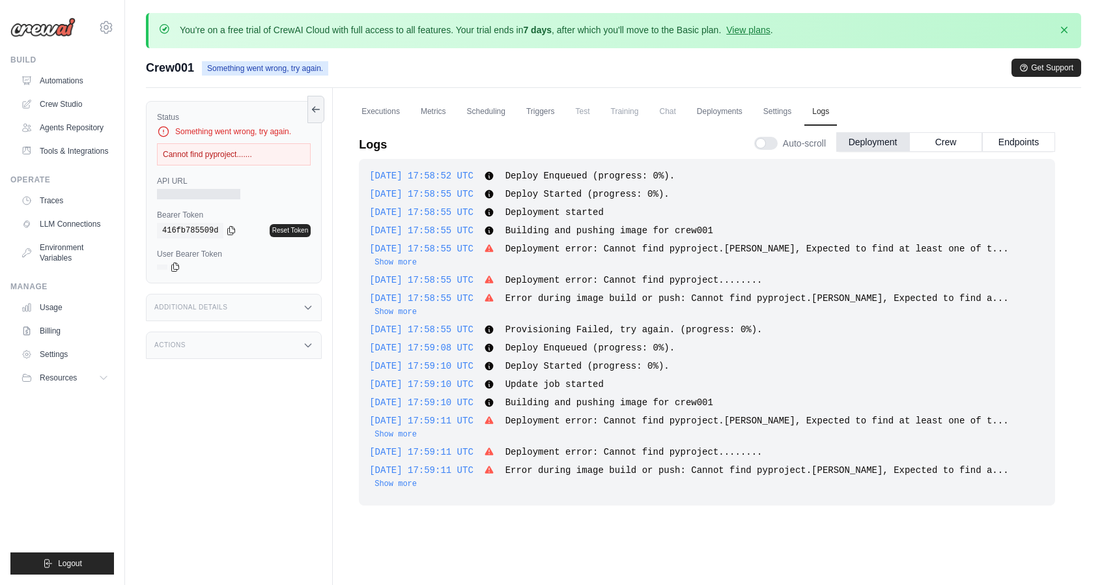
click at [663, 188] on div "2025-10-14 17:58:55 UTC Deploy Started (progress: 0%). Show more Show less" at bounding box center [707, 194] width 676 height 13
drag, startPoint x: 682, startPoint y: 178, endPoint x: 577, endPoint y: 178, distance: 104.3
click at [577, 178] on div "2025-10-14 17:58:52 UTC Deploy Enqueued (progress: 0%). Show more Show less" at bounding box center [707, 175] width 676 height 13
click at [417, 478] on button "Show more" at bounding box center [396, 483] width 42 height 10
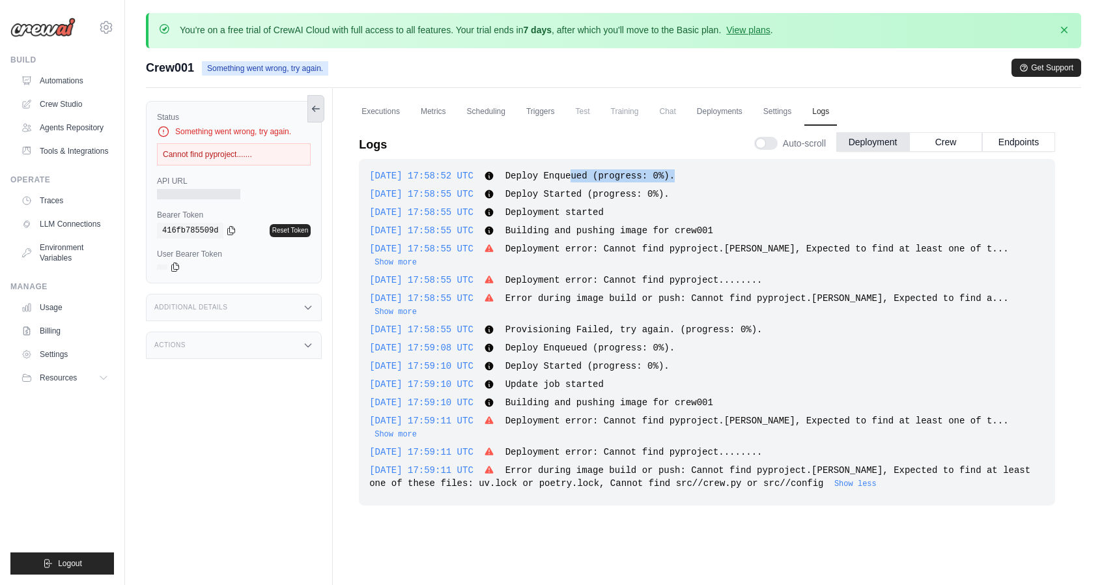
click at [317, 104] on icon at bounding box center [316, 109] width 10 height 10
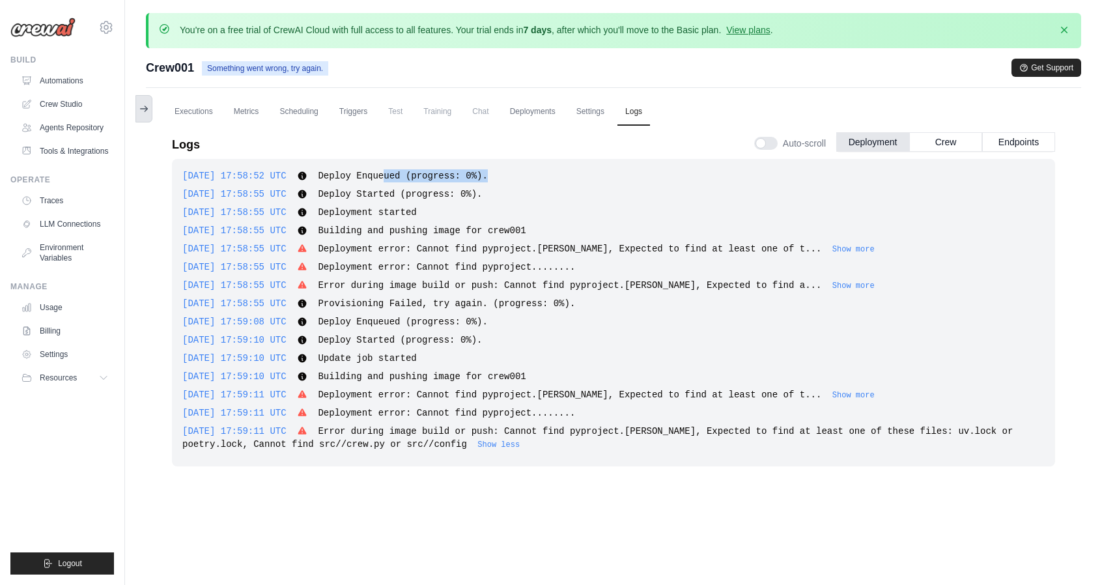
click at [147, 105] on icon at bounding box center [144, 109] width 10 height 10
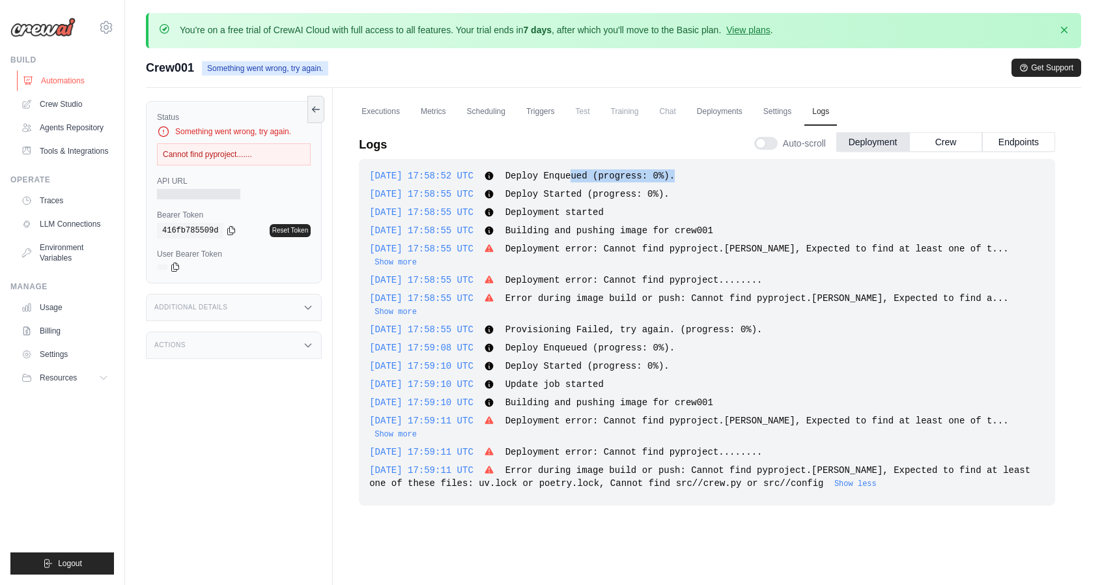
click at [56, 87] on link "Automations" at bounding box center [66, 80] width 98 height 21
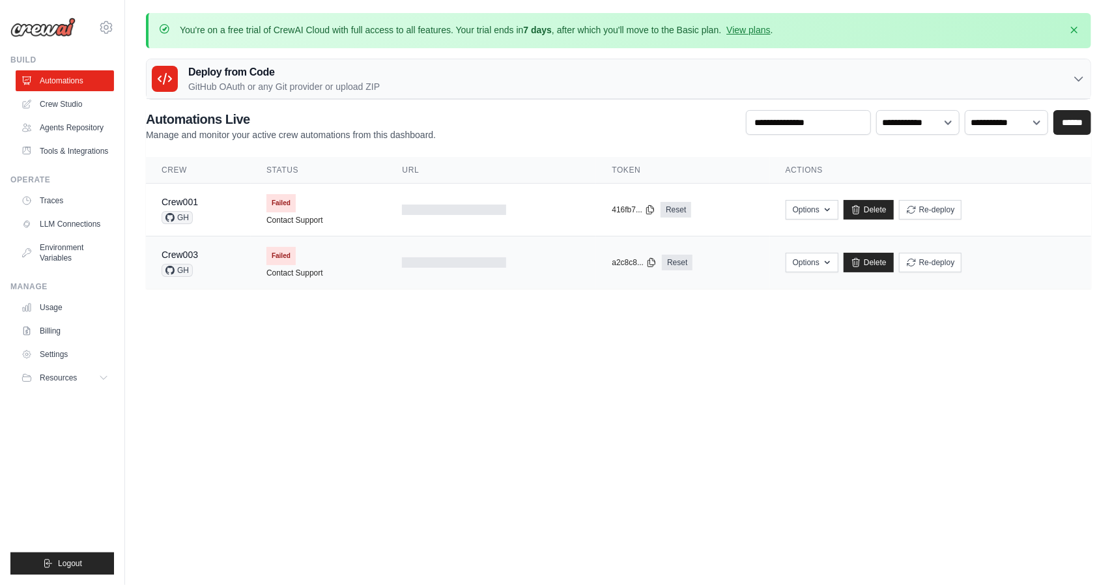
click at [182, 269] on span "GH" at bounding box center [177, 270] width 31 height 13
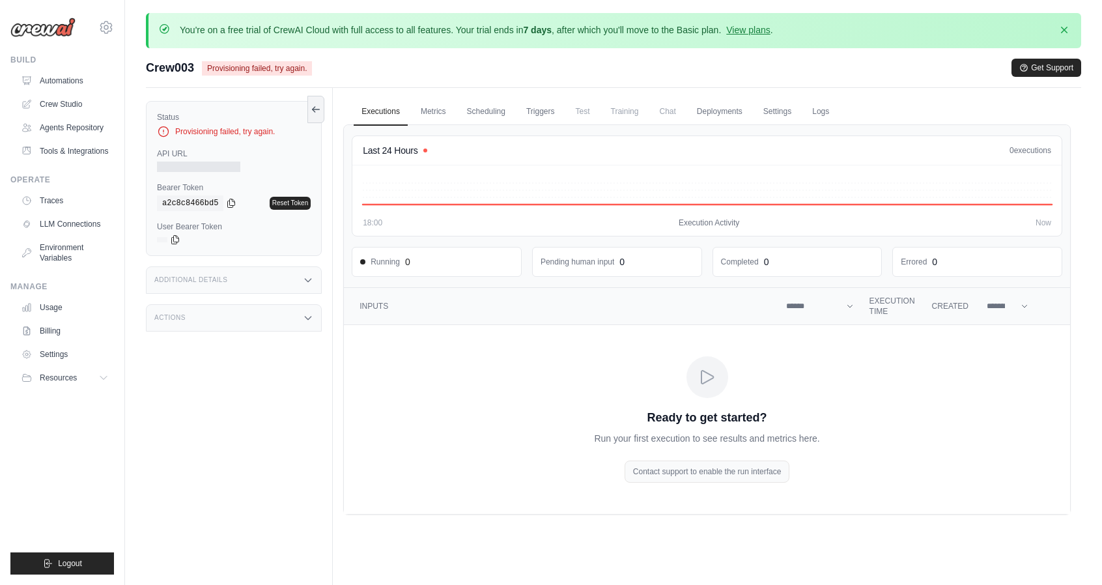
click at [166, 130] on icon at bounding box center [163, 131] width 13 height 13
click at [245, 132] on div "Provisioning failed, try again." at bounding box center [234, 131] width 154 height 13
click at [822, 109] on link "Logs" at bounding box center [821, 111] width 33 height 27
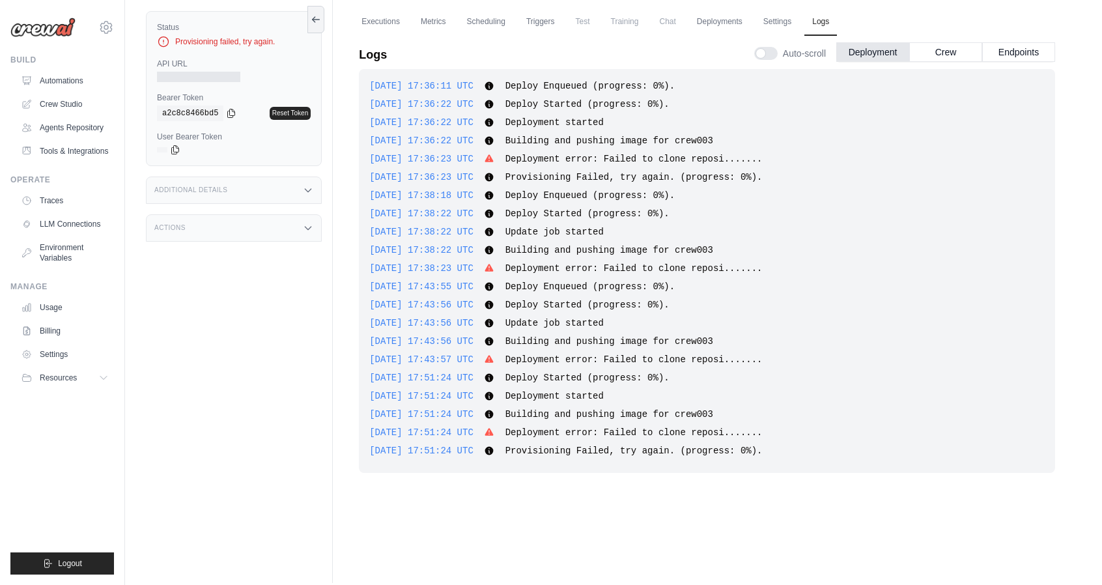
scroll to position [100, 0]
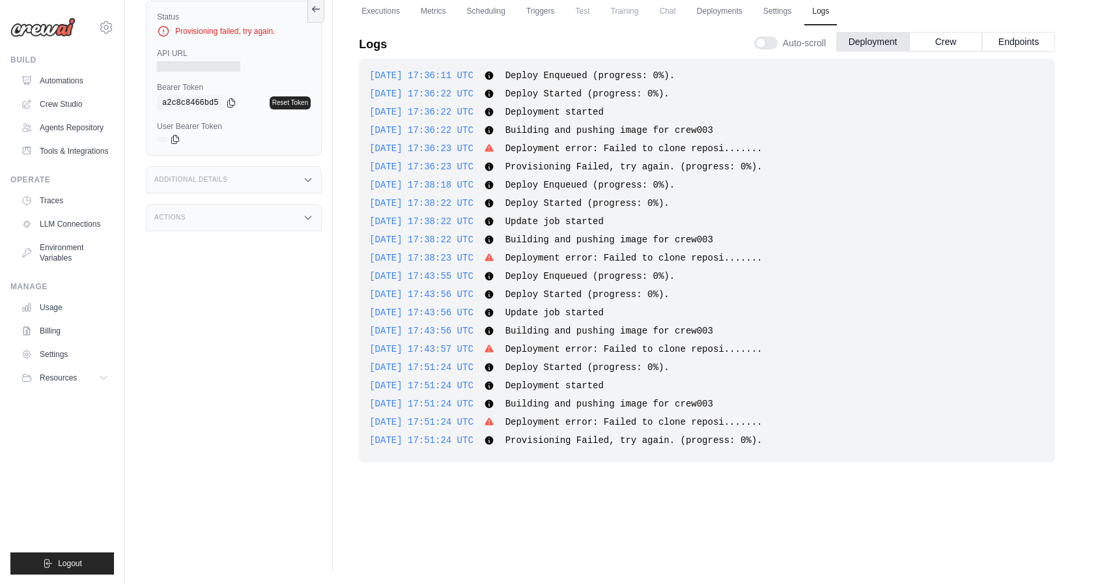
click at [700, 423] on span "Deployment error: Failed to clone reposi......." at bounding box center [634, 422] width 257 height 10
click at [665, 350] on span "Deployment error: Failed to clone reposi......." at bounding box center [634, 349] width 257 height 10
click at [644, 262] on span "Deployment error: Failed to clone reposi......." at bounding box center [634, 258] width 257 height 10
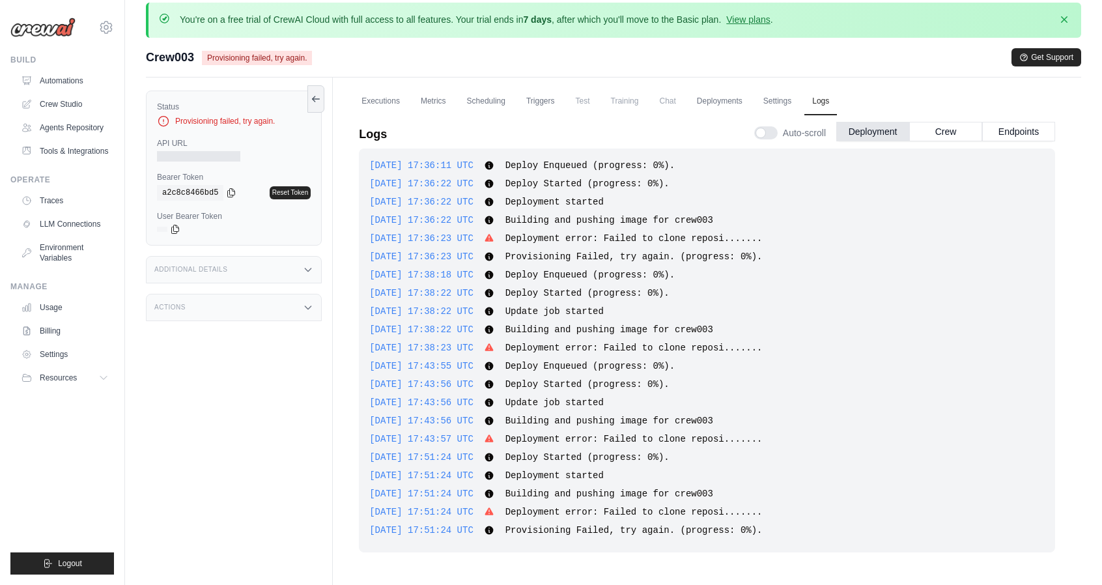
scroll to position [0, 0]
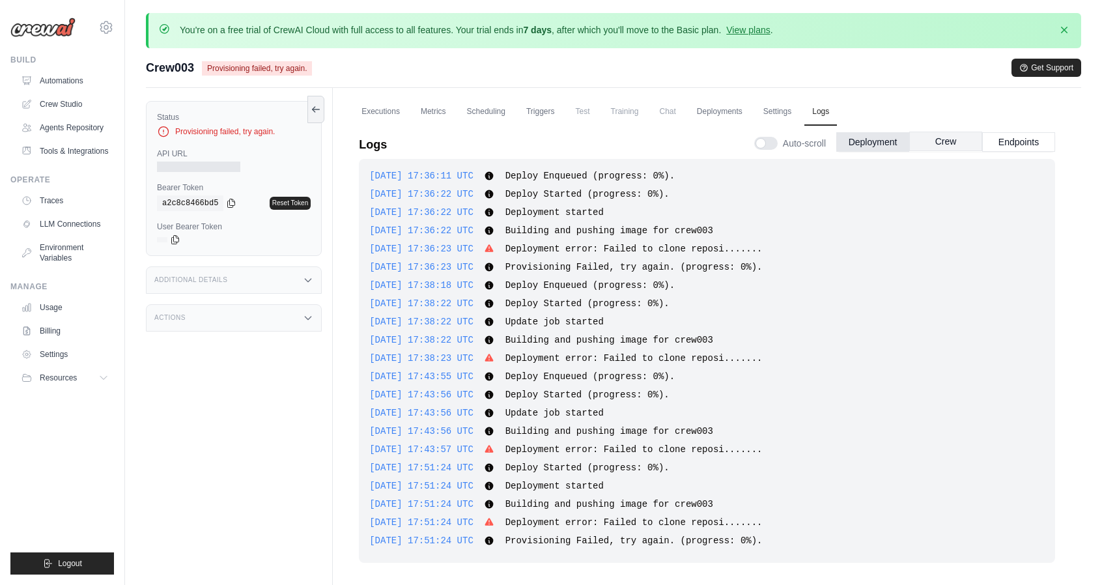
click at [938, 138] on button "Crew" at bounding box center [946, 142] width 73 height 20
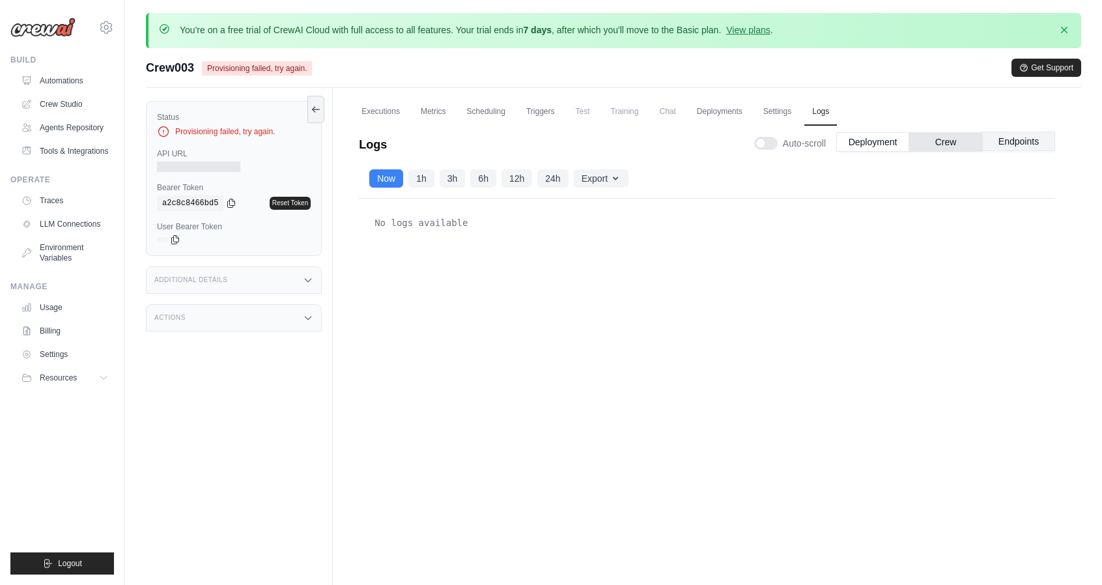
click at [1009, 141] on button "Endpoints" at bounding box center [1019, 142] width 73 height 20
click at [884, 144] on button "Deployment" at bounding box center [873, 142] width 73 height 20
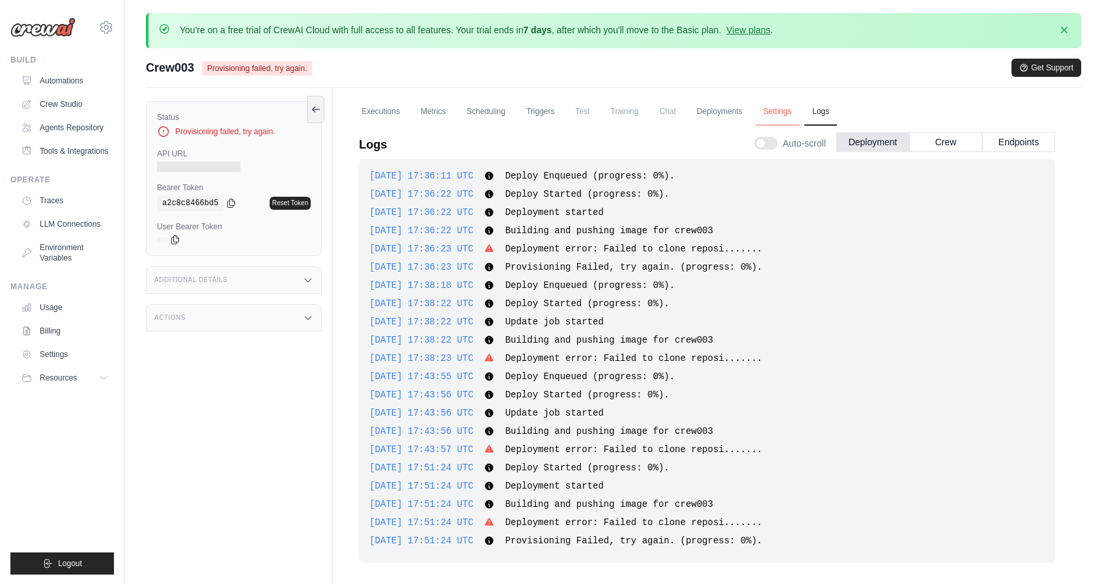
click at [761, 114] on link "Settings" at bounding box center [778, 111] width 44 height 27
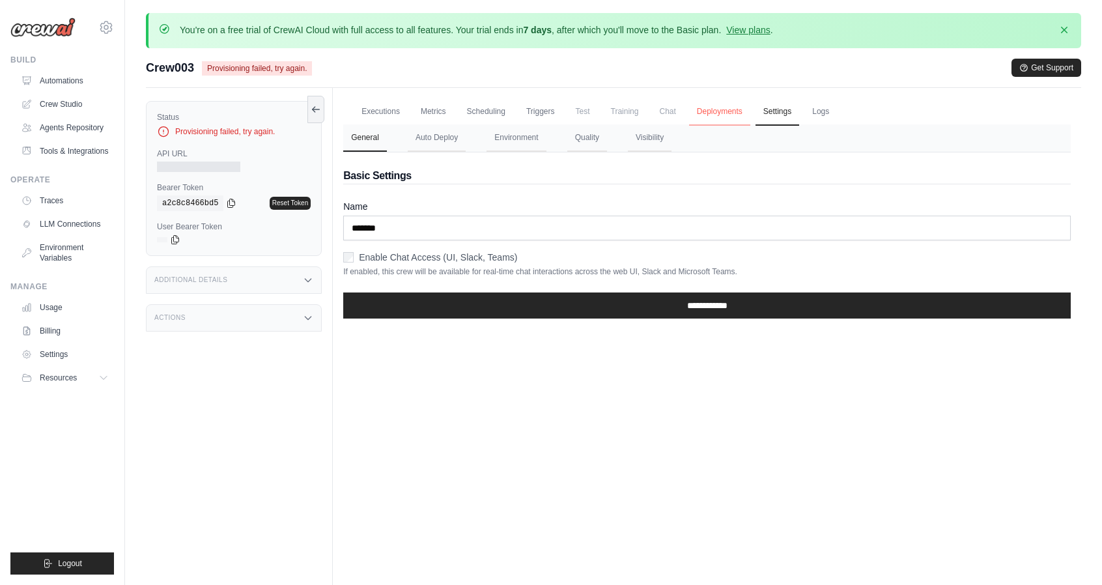
click at [727, 111] on link "Deployments" at bounding box center [719, 111] width 61 height 27
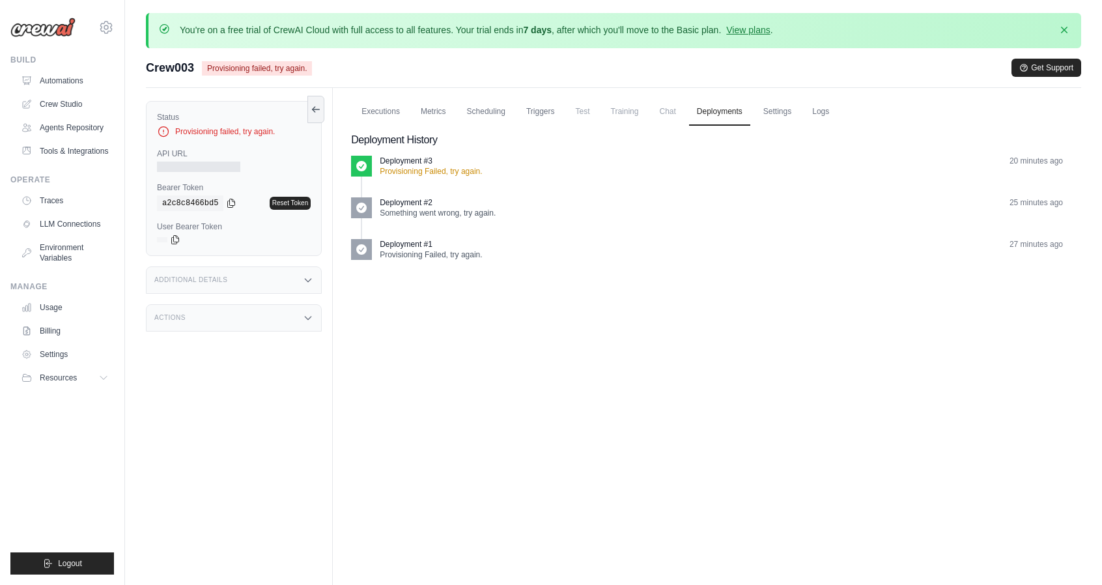
click at [373, 205] on div "Deployment #2 Something went wrong, try again. 25 minutes ago" at bounding box center [707, 207] width 712 height 21
click at [404, 204] on p "Deployment #2" at bounding box center [406, 202] width 53 height 10
click at [412, 161] on p "Deployment #3" at bounding box center [406, 161] width 53 height 10
click at [390, 173] on p "Provisioning Failed, try again." at bounding box center [431, 171] width 102 height 10
click at [665, 108] on span "Chat" at bounding box center [668, 111] width 32 height 26
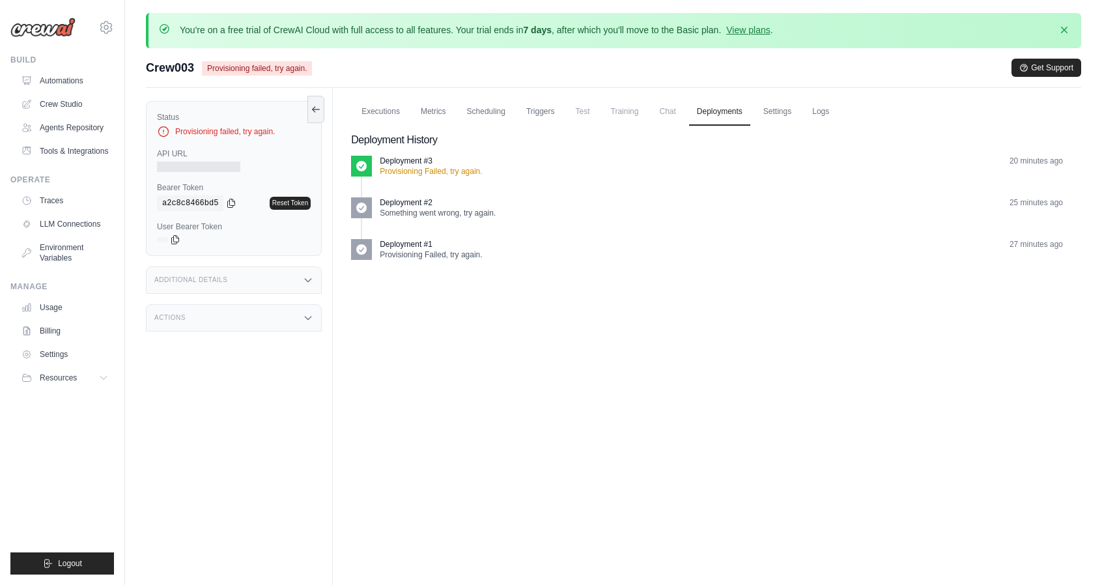
click at [661, 117] on span "Chat" at bounding box center [668, 111] width 32 height 26
click at [610, 111] on span "Training" at bounding box center [625, 111] width 44 height 26
click at [596, 113] on span "Test" at bounding box center [583, 111] width 30 height 26
click at [555, 111] on link "Triggers" at bounding box center [541, 111] width 44 height 27
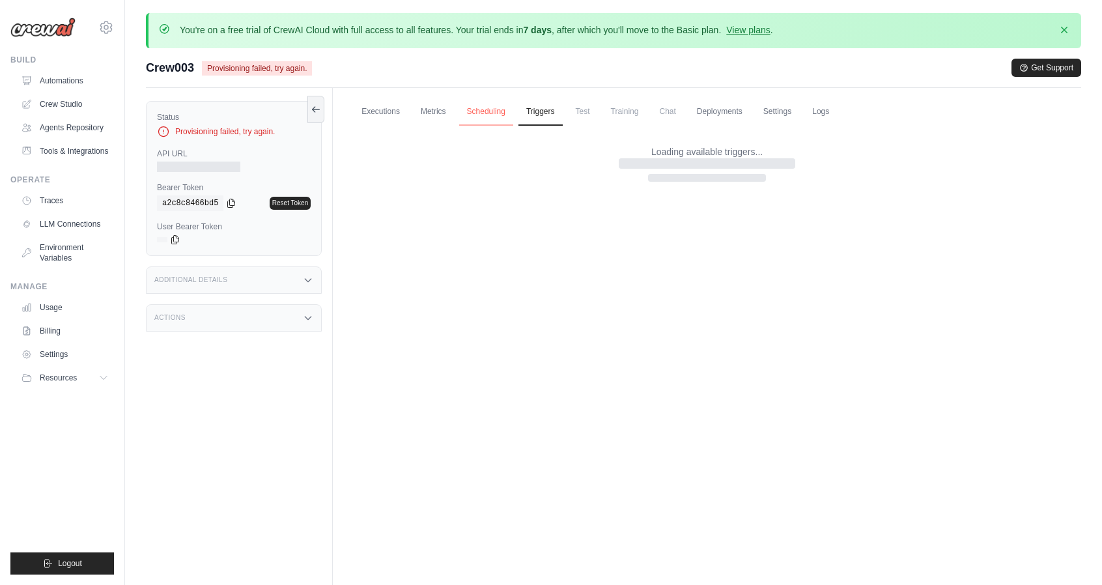
click at [494, 111] on link "Scheduling" at bounding box center [486, 111] width 54 height 27
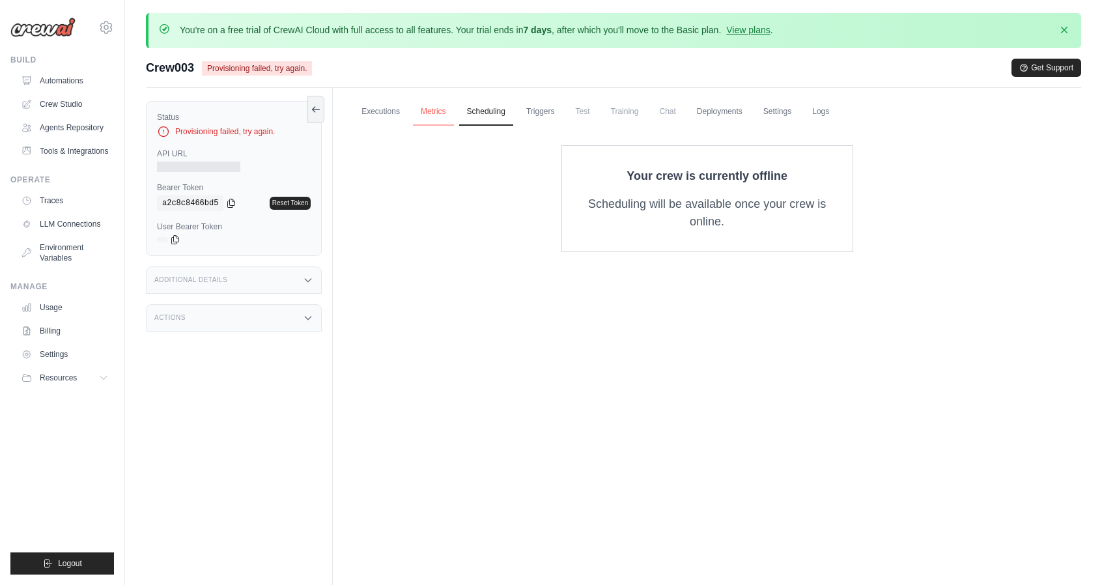
click at [447, 110] on link "Metrics" at bounding box center [433, 111] width 41 height 27
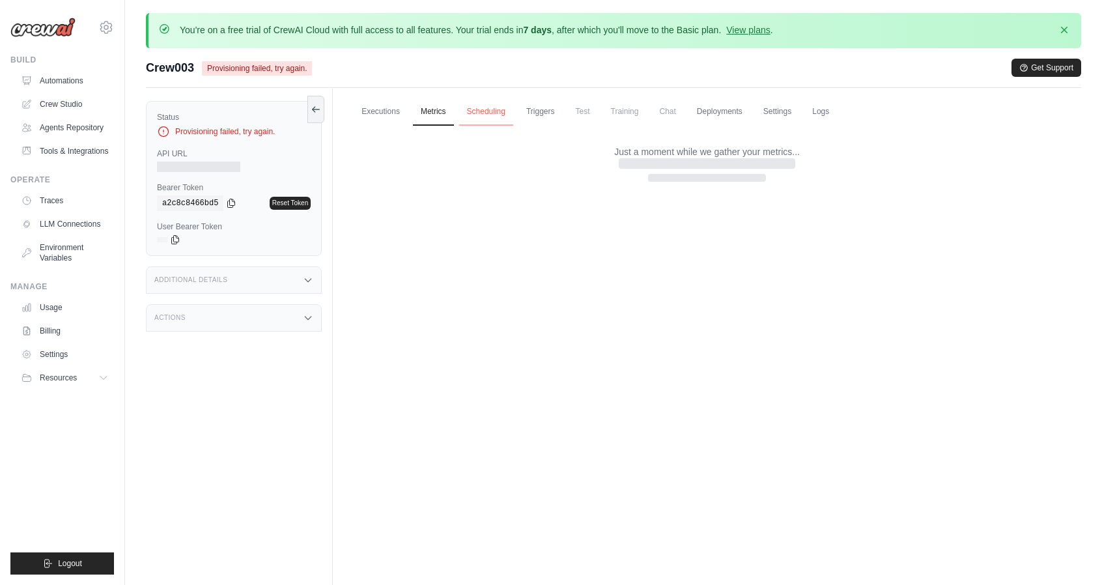
click at [495, 109] on link "Scheduling" at bounding box center [486, 111] width 54 height 27
